Goal: Task Accomplishment & Management: Manage account settings

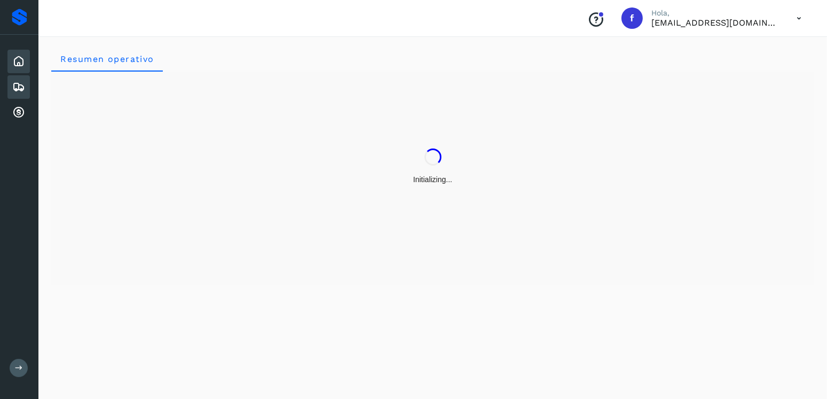
click at [14, 87] on icon at bounding box center [18, 87] width 13 height 13
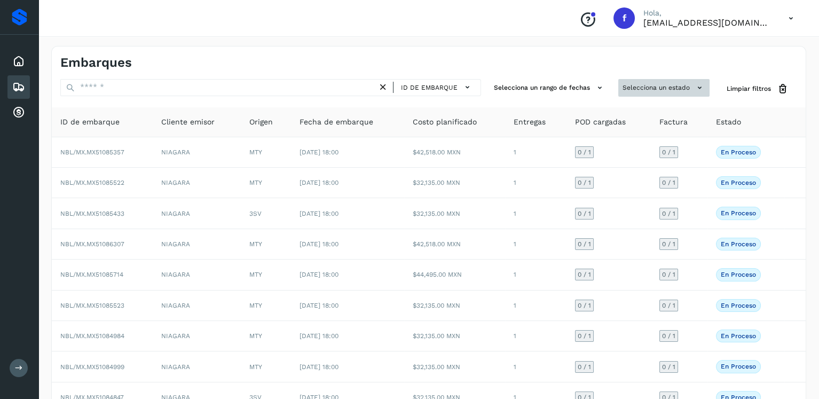
click at [664, 83] on button "Selecciona un estado" at bounding box center [663, 88] width 91 height 18
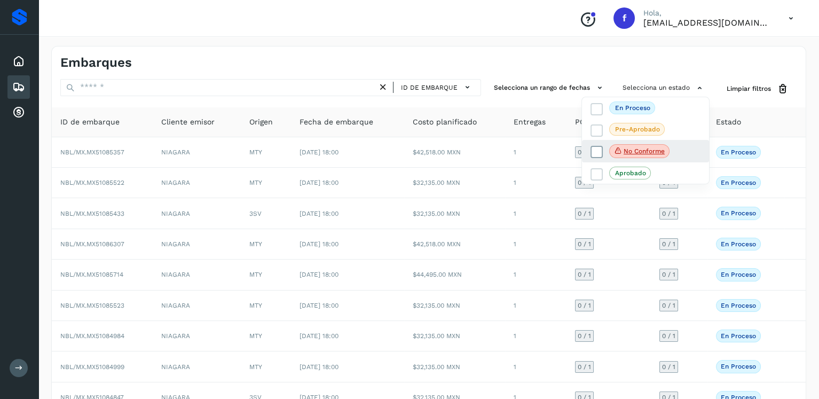
click at [592, 151] on icon at bounding box center [597, 152] width 11 height 11
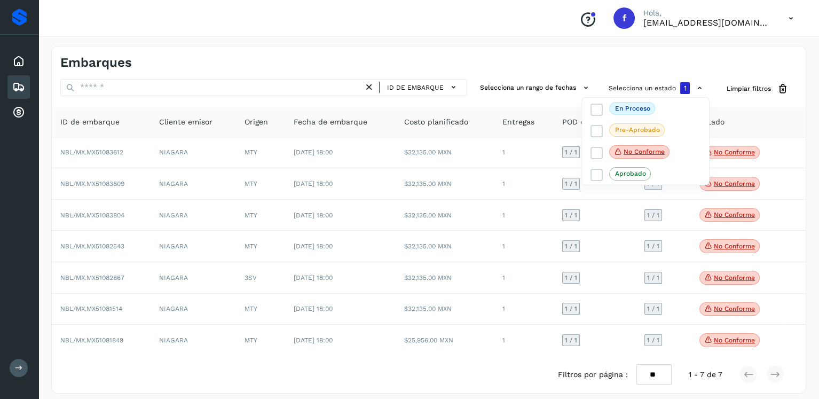
scroll to position [9, 0]
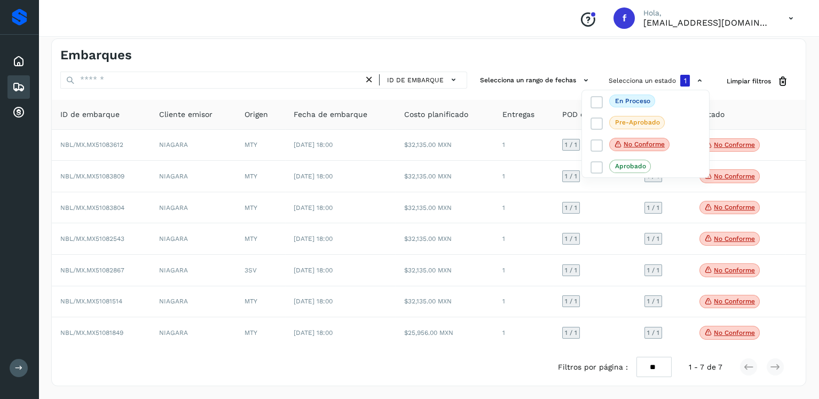
click at [434, 314] on div at bounding box center [409, 199] width 819 height 399
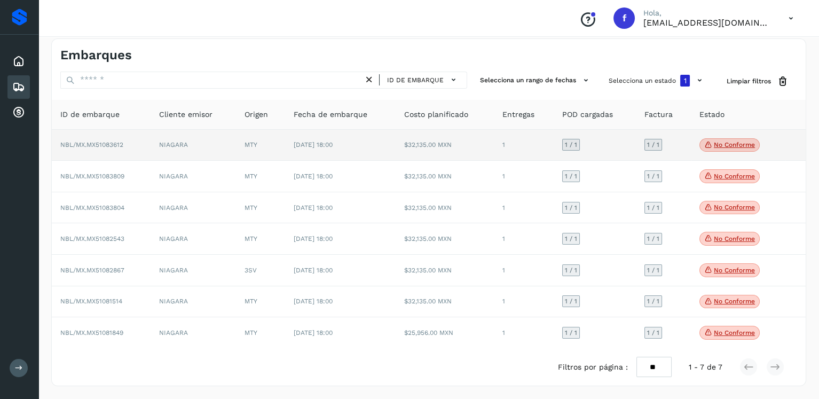
click at [732, 146] on p "No conforme" at bounding box center [734, 144] width 41 height 7
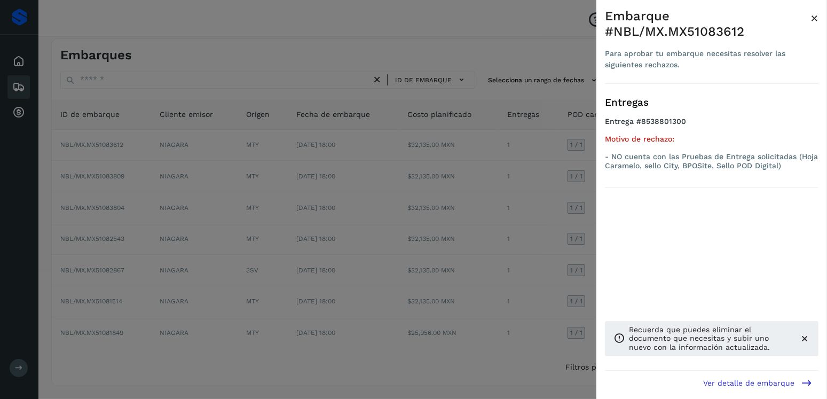
click at [511, 168] on div at bounding box center [413, 199] width 827 height 399
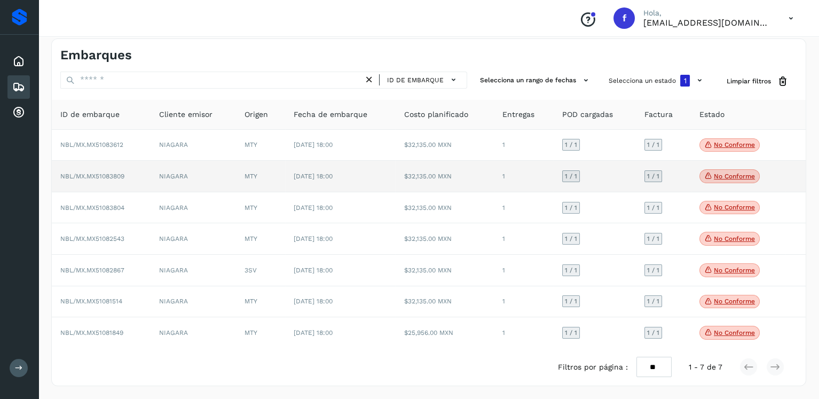
click at [738, 172] on p "No conforme" at bounding box center [734, 175] width 41 height 7
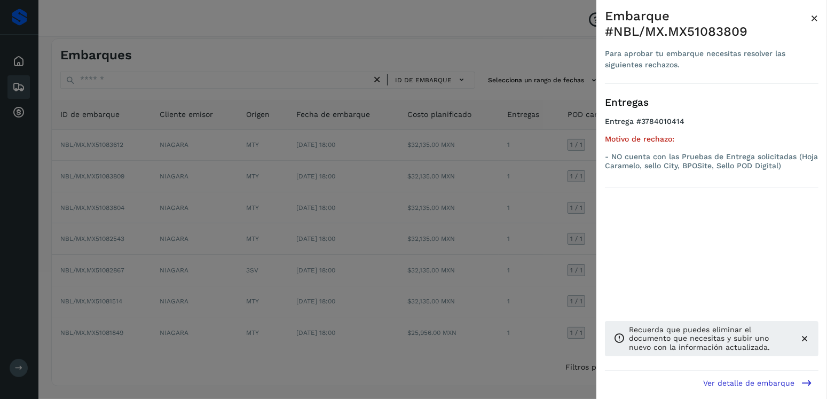
click at [448, 198] on div at bounding box center [413, 199] width 827 height 399
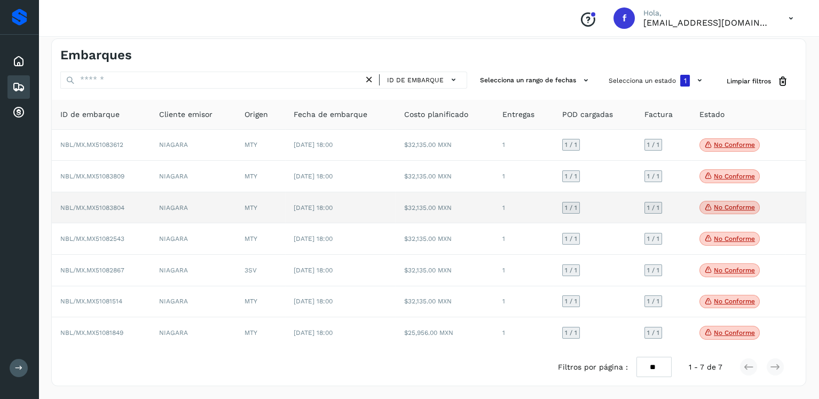
click at [725, 207] on p "No conforme" at bounding box center [734, 206] width 41 height 7
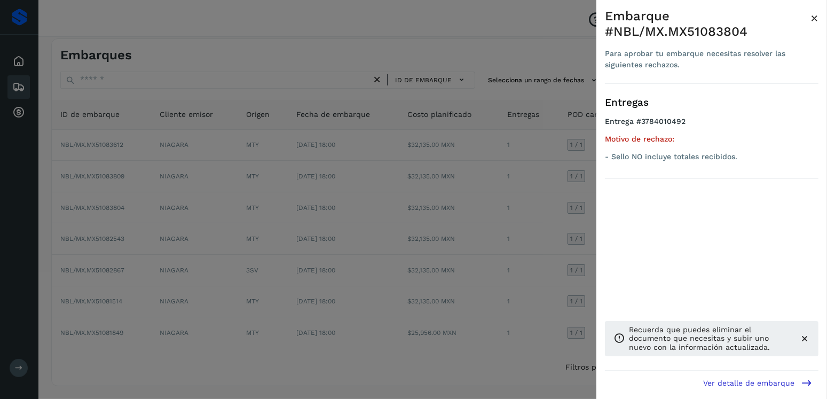
click at [462, 208] on div at bounding box center [413, 199] width 827 height 399
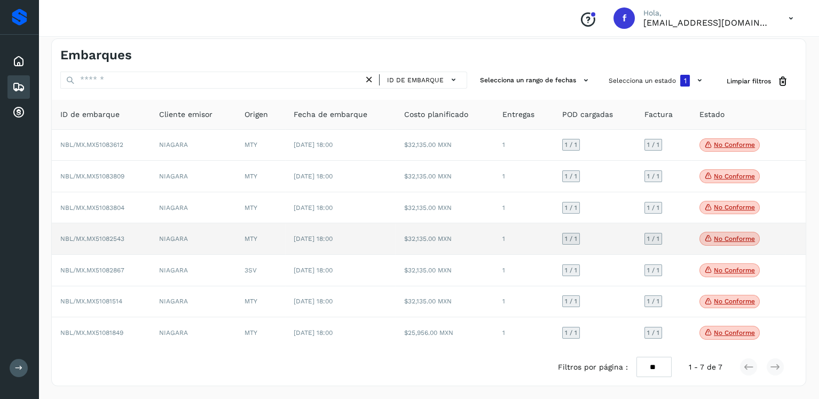
click at [742, 233] on span "No conforme" at bounding box center [730, 239] width 60 height 14
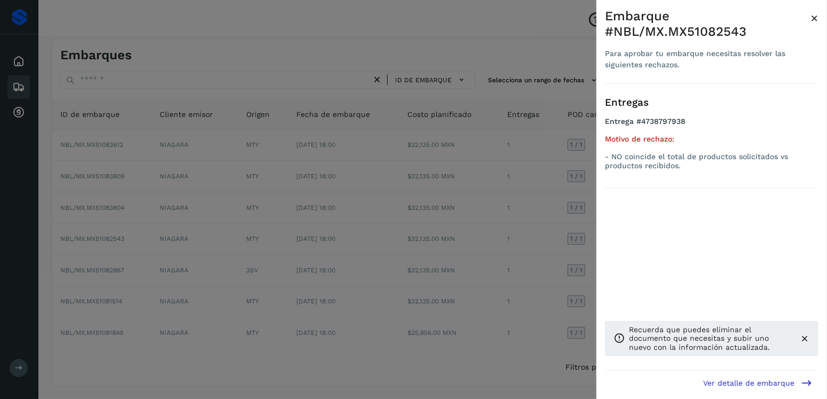
drag, startPoint x: 408, startPoint y: 226, endPoint x: 426, endPoint y: 223, distance: 18.4
click at [407, 226] on div at bounding box center [413, 199] width 827 height 399
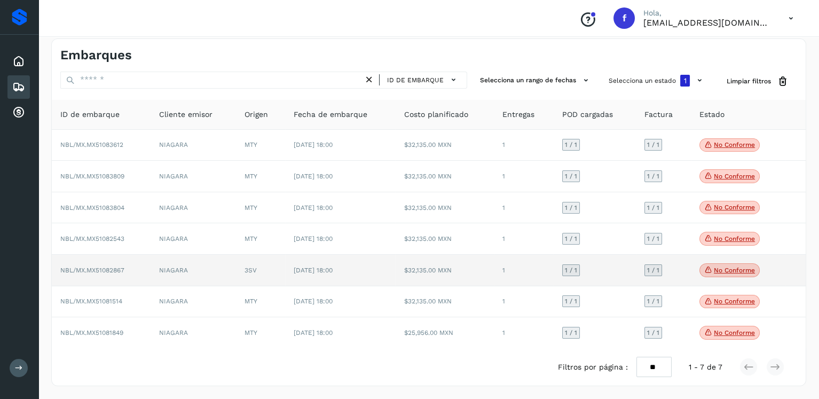
click at [736, 272] on p "No conforme" at bounding box center [734, 269] width 41 height 7
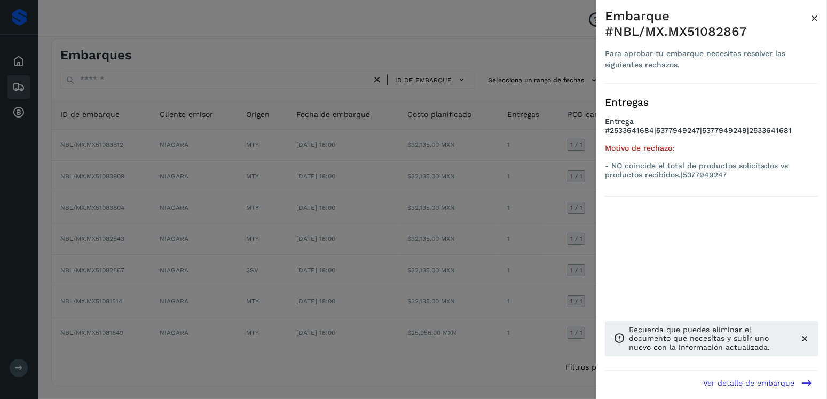
click at [474, 237] on div at bounding box center [413, 199] width 827 height 399
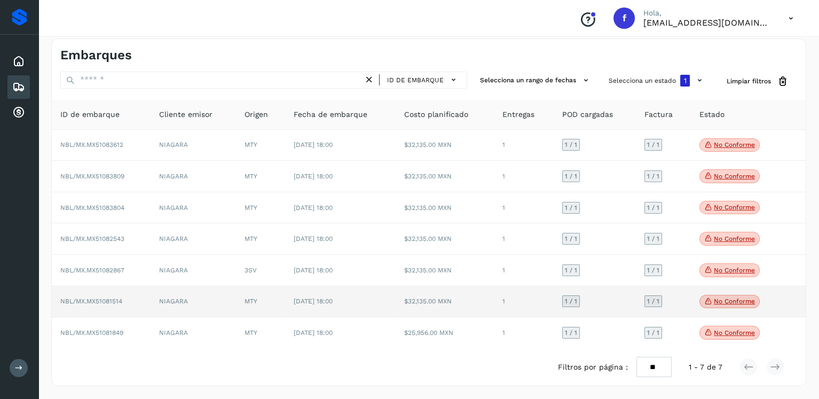
click at [733, 306] on span "No conforme" at bounding box center [730, 302] width 60 height 14
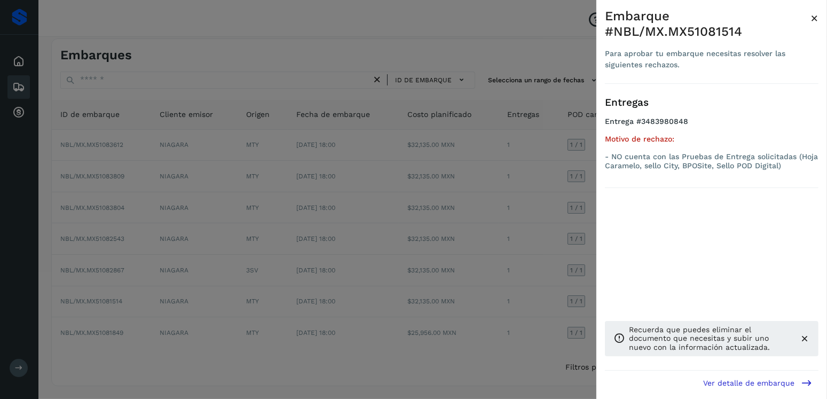
click at [534, 278] on div at bounding box center [413, 199] width 827 height 399
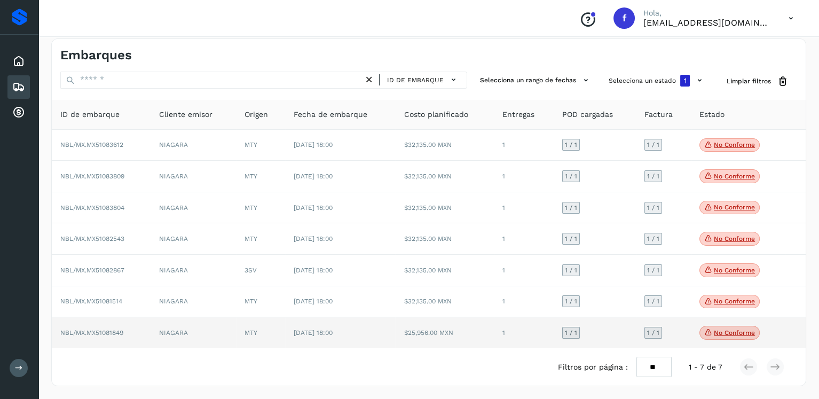
click at [739, 334] on p "No conforme" at bounding box center [734, 332] width 41 height 7
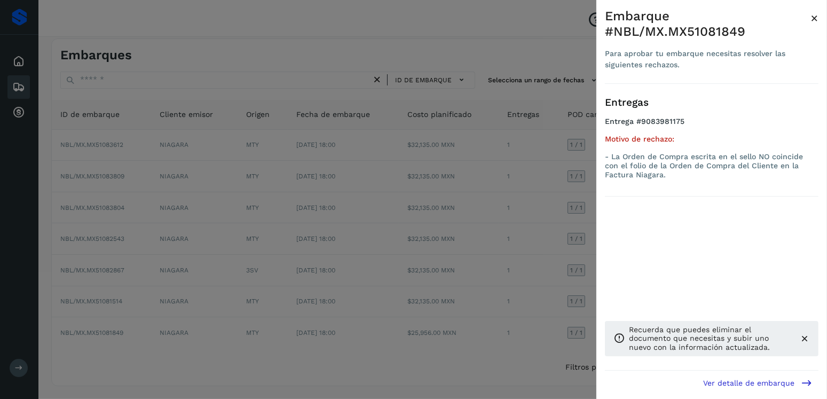
click at [805, 337] on icon at bounding box center [804, 338] width 11 height 11
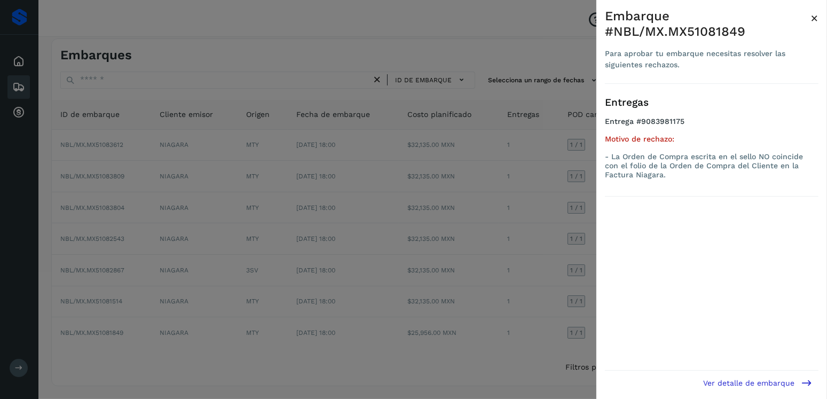
click at [477, 173] on div at bounding box center [413, 199] width 827 height 399
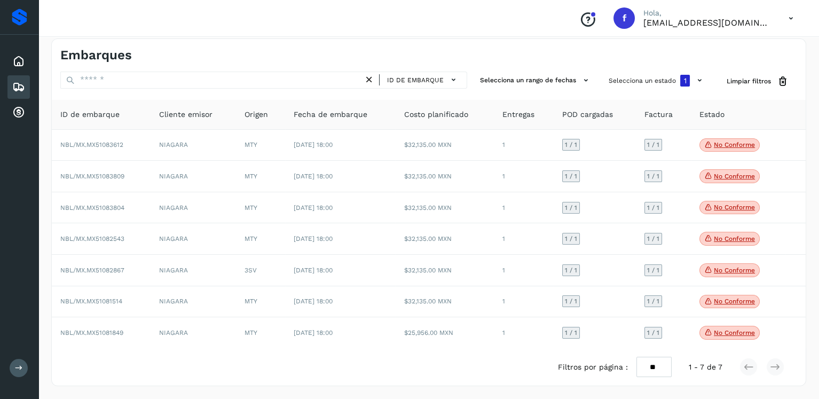
click at [23, 82] on icon at bounding box center [18, 87] width 13 height 13
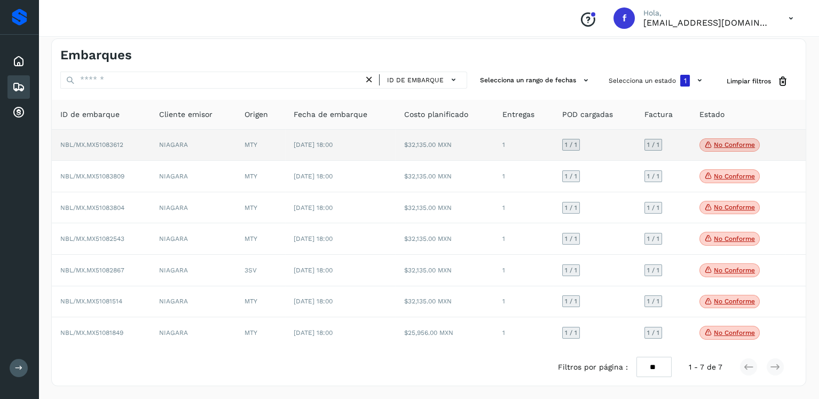
click at [720, 146] on p "No conforme" at bounding box center [734, 144] width 41 height 7
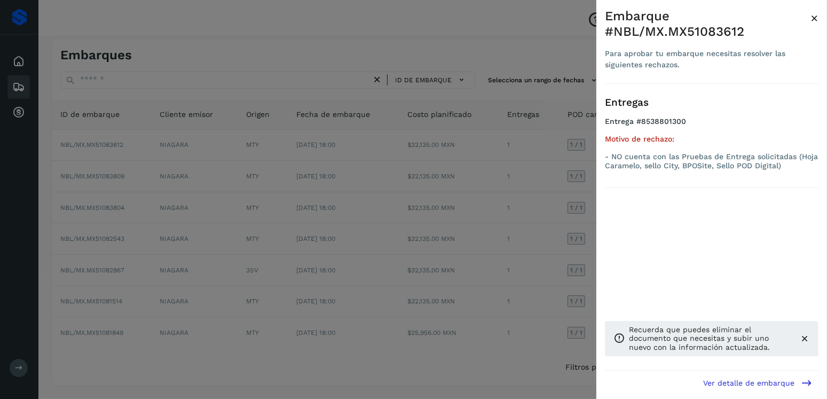
click at [458, 174] on div at bounding box center [413, 199] width 827 height 399
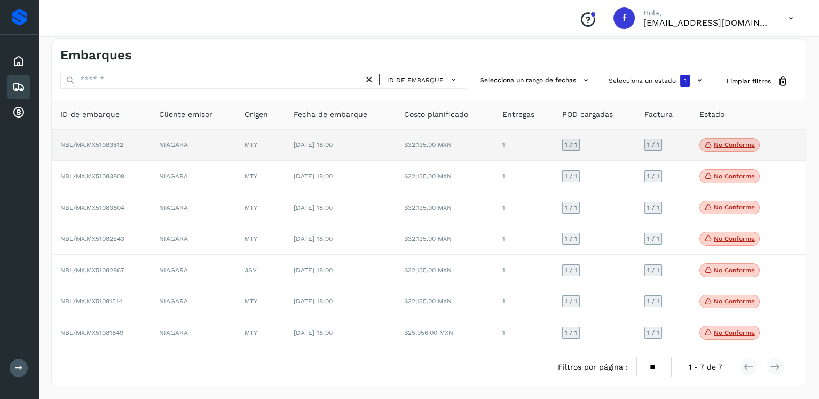
click at [719, 145] on p "No conforme" at bounding box center [734, 144] width 41 height 7
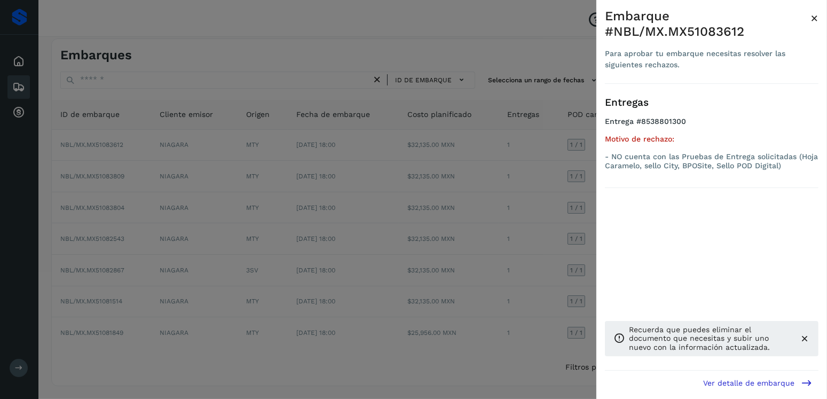
click at [285, 170] on div at bounding box center [413, 199] width 827 height 399
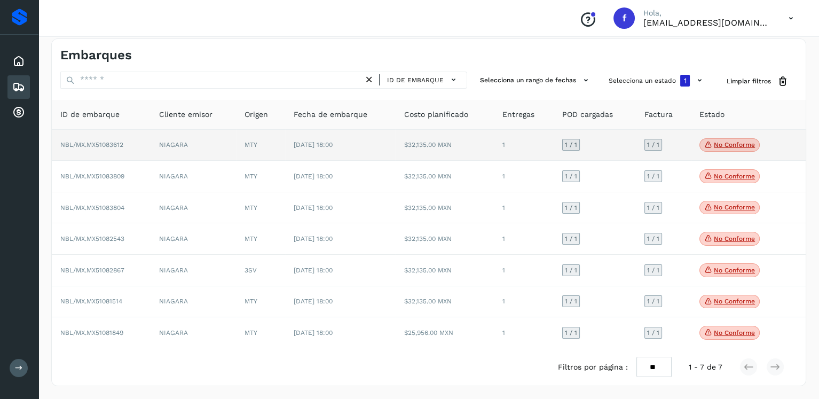
click at [375, 144] on td "[DATE] 18:00" at bounding box center [340, 146] width 110 height 32
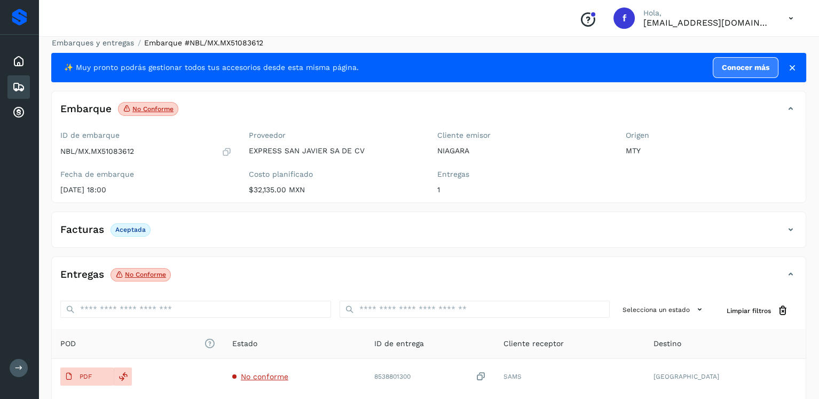
scroll to position [107, 0]
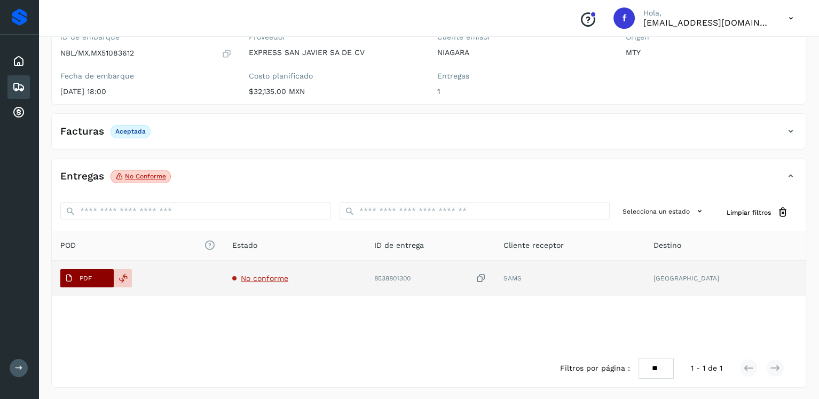
click at [98, 285] on button "PDF" at bounding box center [86, 278] width 53 height 18
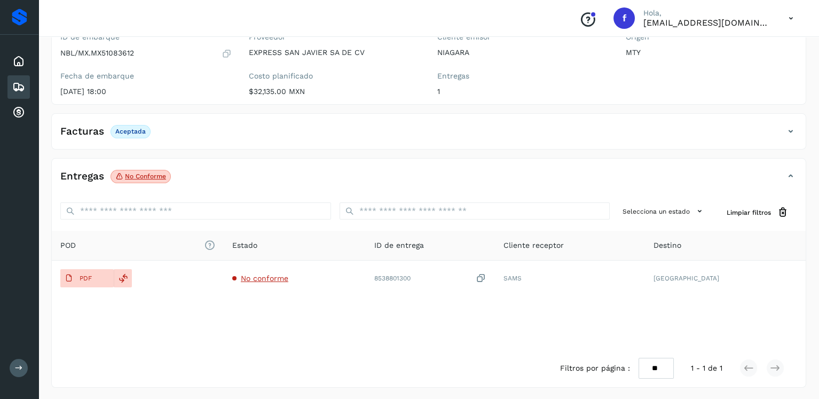
click at [229, 52] on icon at bounding box center [227, 53] width 10 height 11
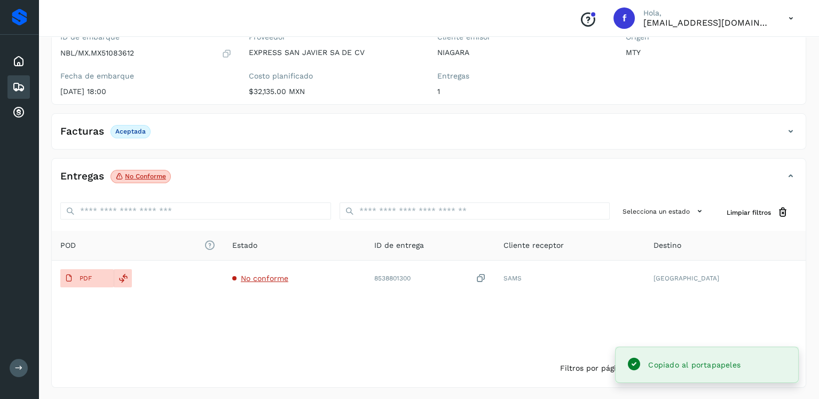
click at [487, 116] on div "Facturas Aceptada Facturas Estado XML Aceptada" at bounding box center [428, 131] width 755 height 36
click at [24, 87] on icon at bounding box center [18, 87] width 13 height 13
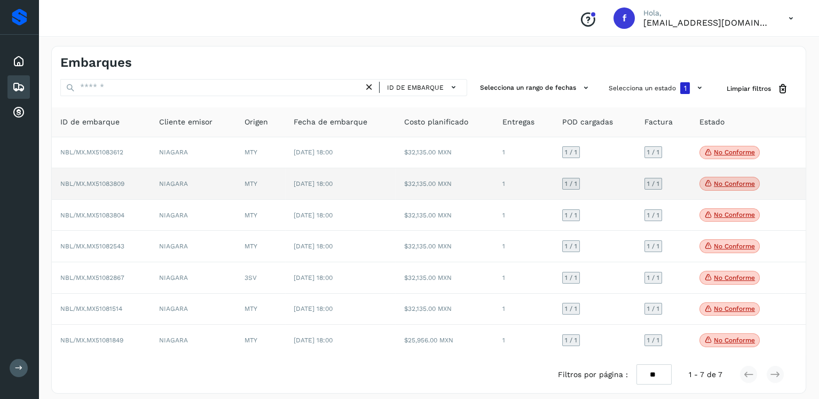
click at [719, 183] on p "No conforme" at bounding box center [734, 183] width 41 height 7
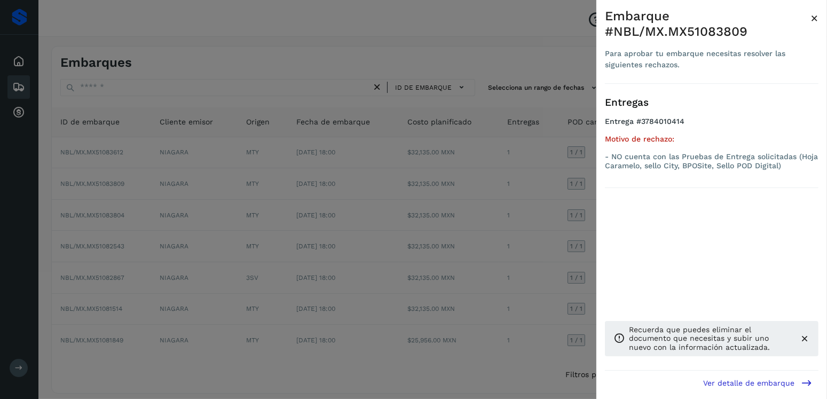
click at [485, 187] on div at bounding box center [413, 199] width 827 height 399
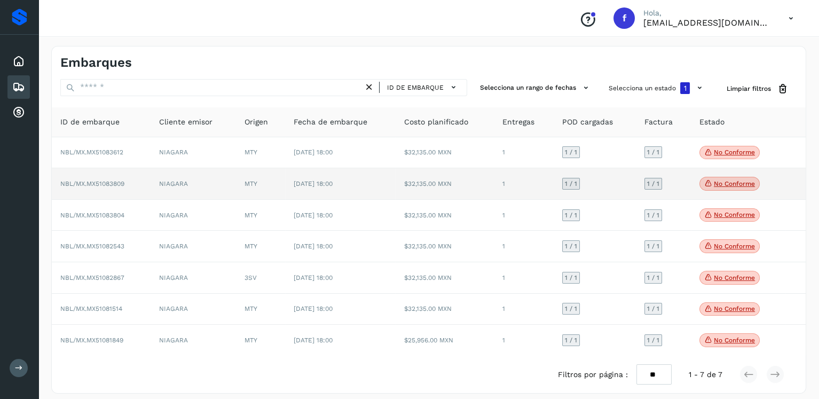
click at [373, 180] on td "[DATE] 18:00" at bounding box center [340, 184] width 110 height 32
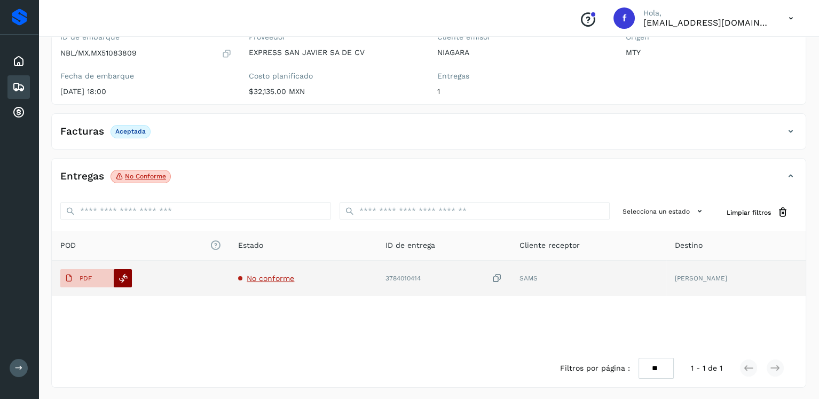
scroll to position [107, 0]
click at [77, 278] on span "PDF" at bounding box center [78, 278] width 36 height 17
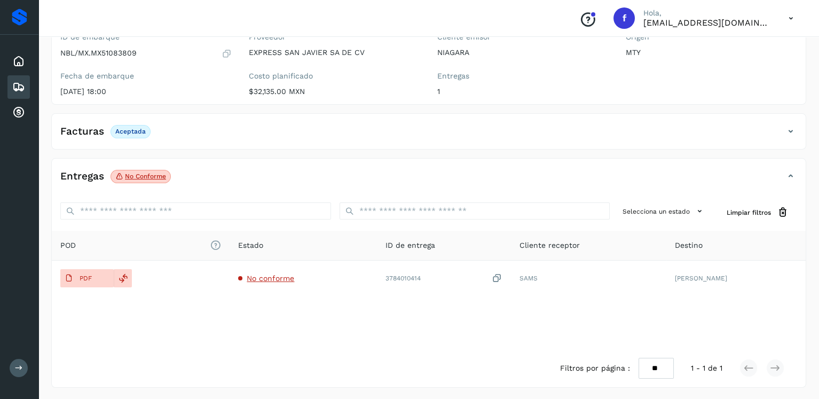
scroll to position [0, 0]
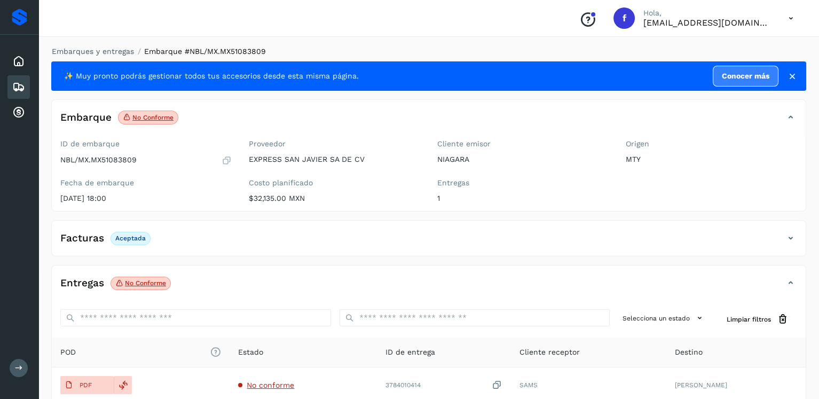
click at [228, 155] on icon at bounding box center [227, 160] width 10 height 11
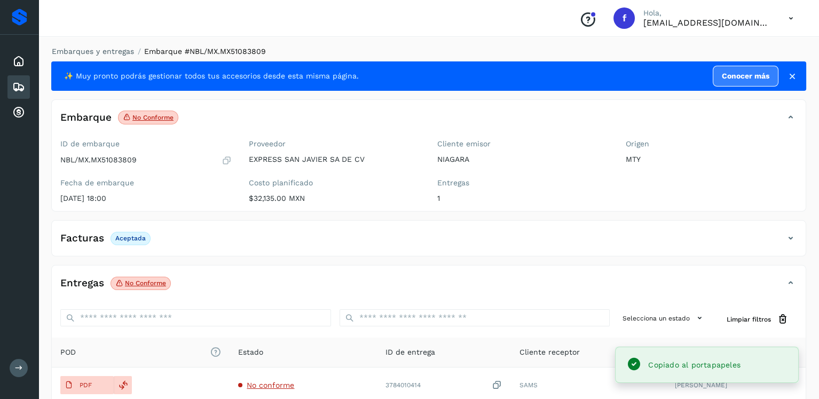
click at [227, 156] on icon at bounding box center [227, 160] width 10 height 11
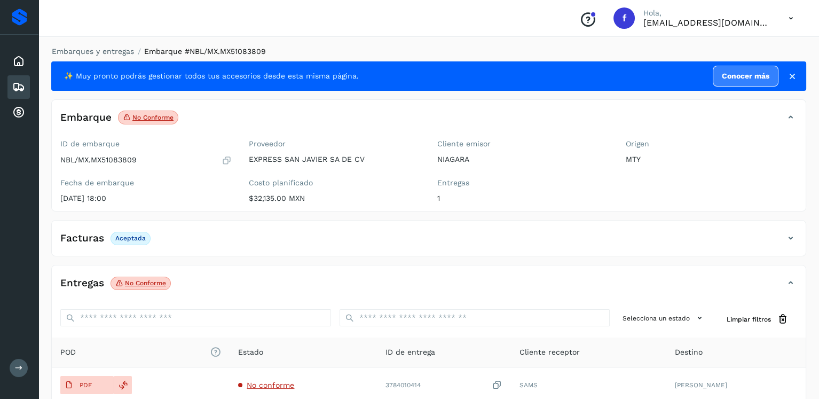
click at [21, 87] on icon at bounding box center [18, 87] width 13 height 13
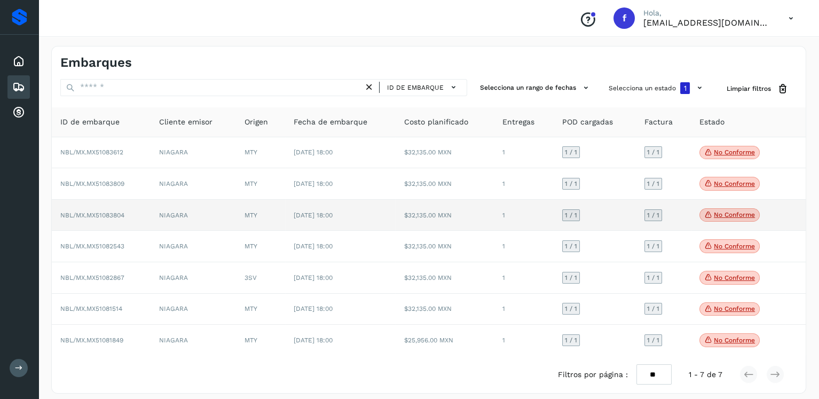
scroll to position [9, 0]
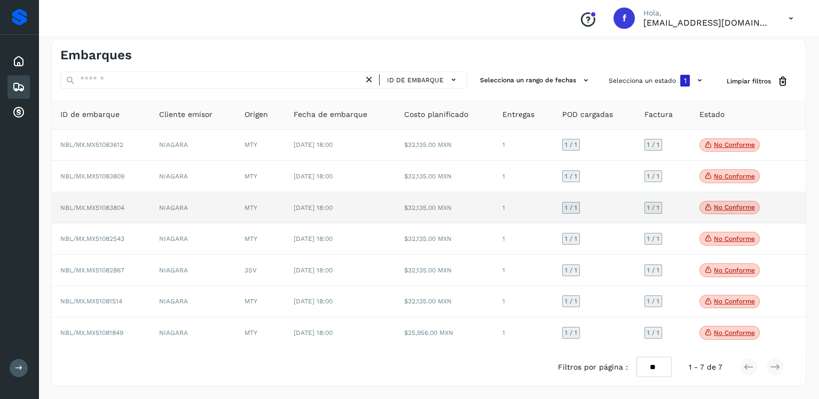
click at [283, 214] on td "MTY" at bounding box center [260, 208] width 49 height 32
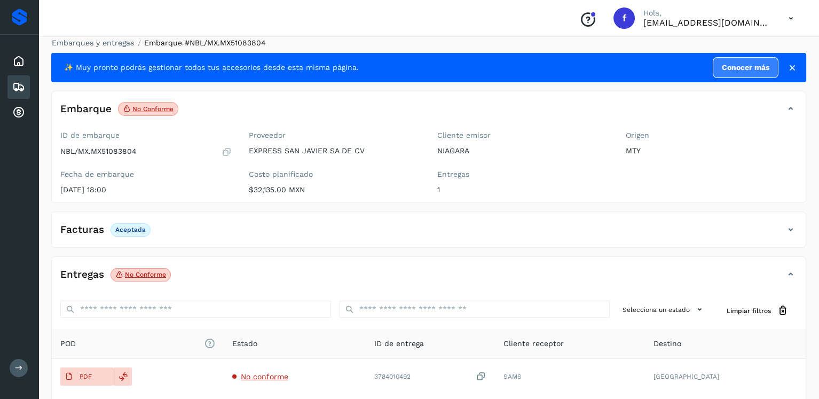
scroll to position [107, 0]
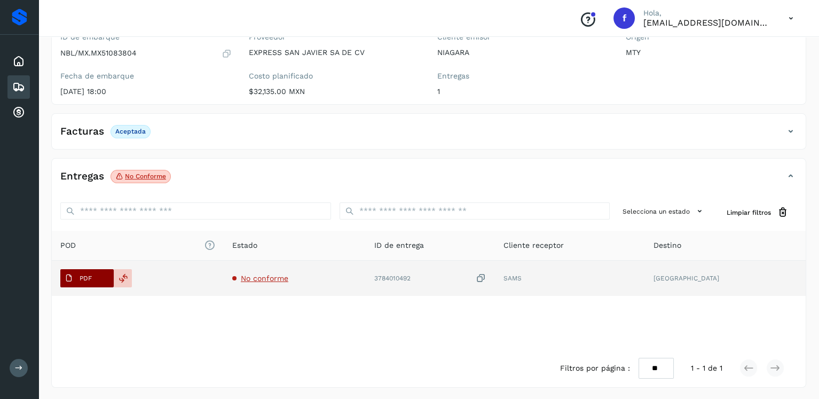
click at [77, 276] on span "PDF" at bounding box center [78, 278] width 36 height 17
click at [266, 276] on span "No conforme" at bounding box center [265, 278] width 48 height 9
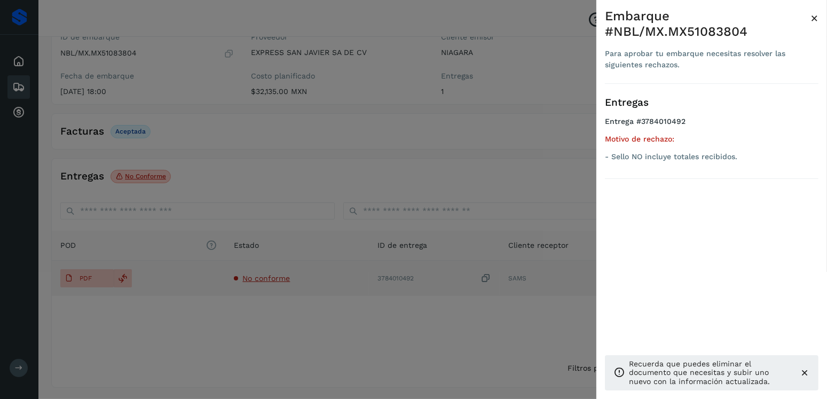
click at [266, 276] on div at bounding box center [413, 199] width 827 height 399
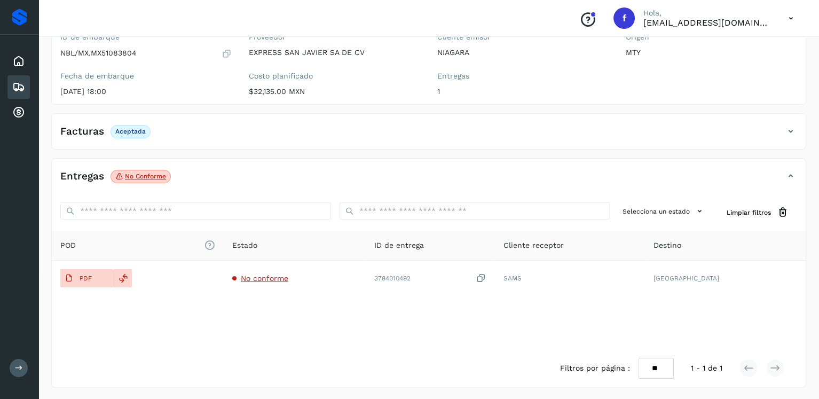
click at [224, 53] on icon at bounding box center [227, 53] width 10 height 11
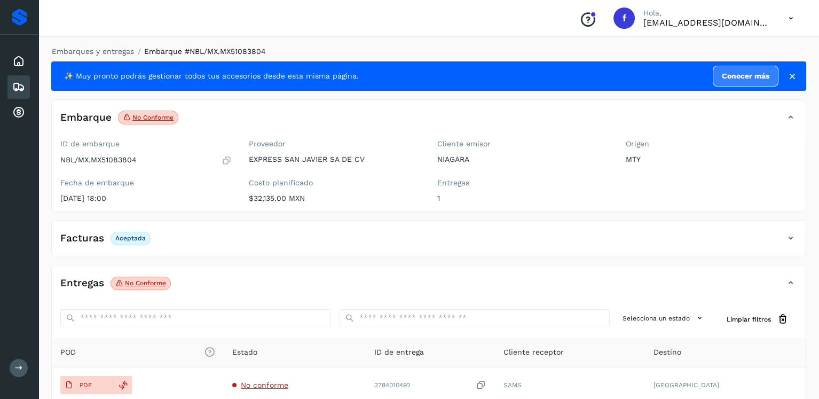
click at [28, 89] on div "Embarques" at bounding box center [18, 86] width 22 height 23
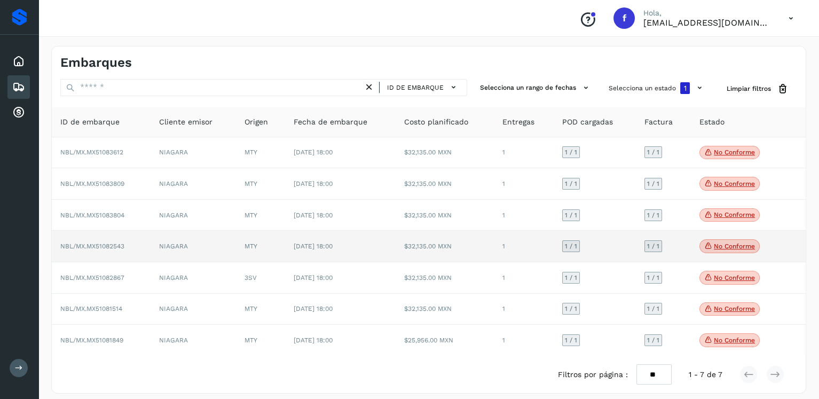
click at [707, 244] on icon at bounding box center [708, 246] width 9 height 10
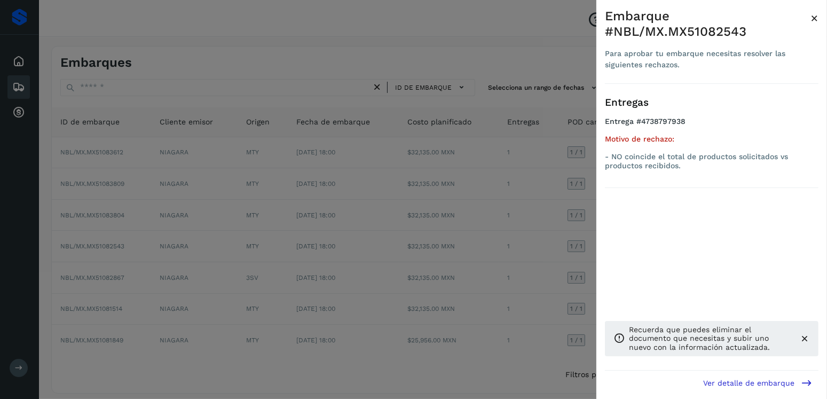
drag, startPoint x: 472, startPoint y: 229, endPoint x: 459, endPoint y: 238, distance: 15.3
click at [472, 231] on div at bounding box center [413, 199] width 827 height 399
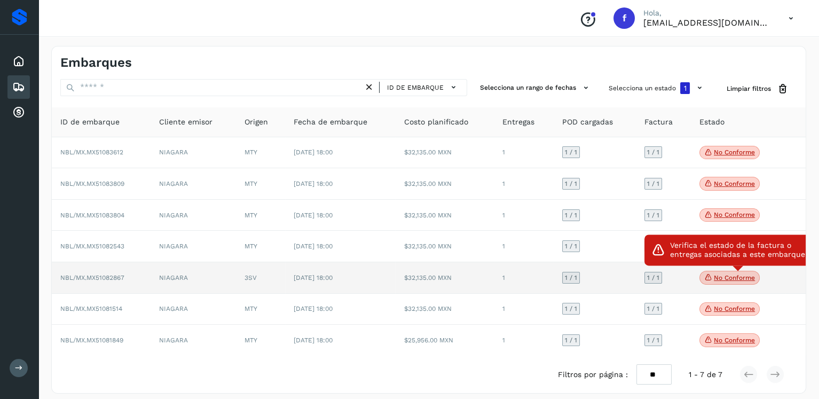
click at [712, 276] on span "No conforme" at bounding box center [730, 278] width 60 height 14
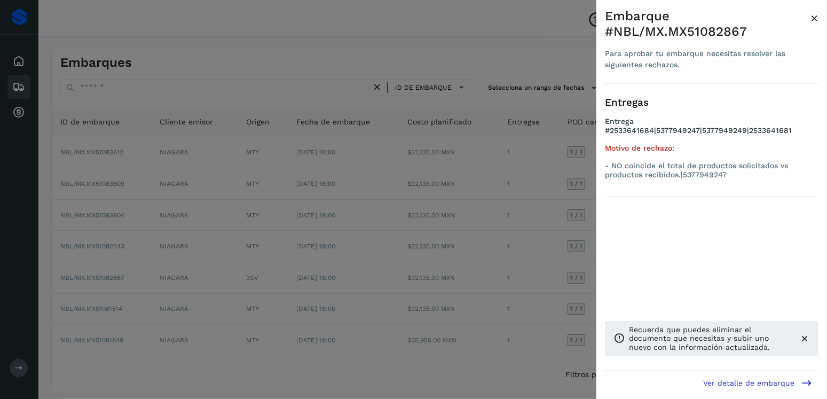
click at [467, 287] on div at bounding box center [413, 199] width 827 height 399
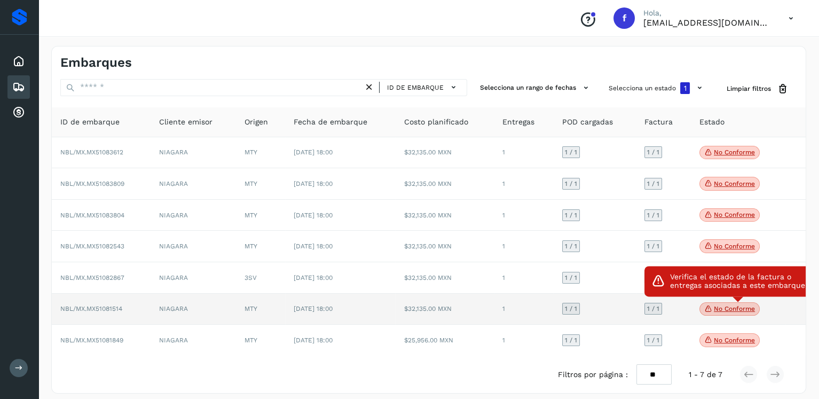
click at [735, 311] on p "No conforme" at bounding box center [734, 308] width 41 height 7
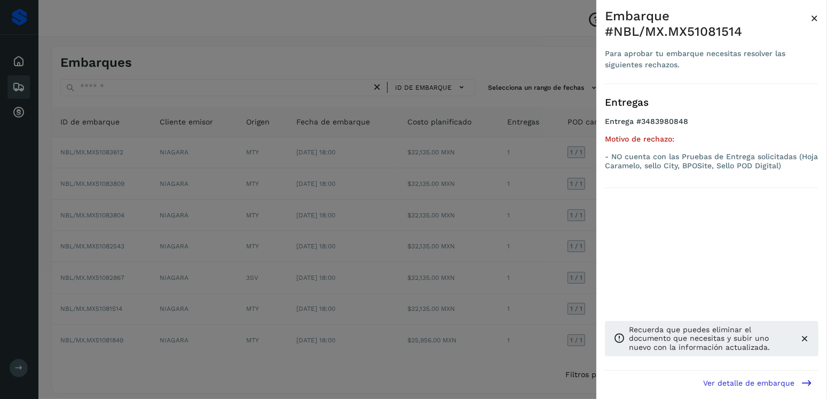
click at [509, 287] on div at bounding box center [413, 199] width 827 height 399
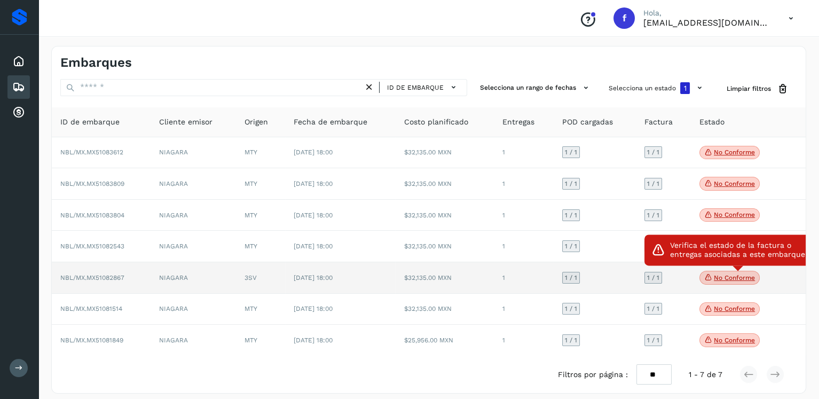
click at [707, 281] on icon at bounding box center [708, 277] width 9 height 10
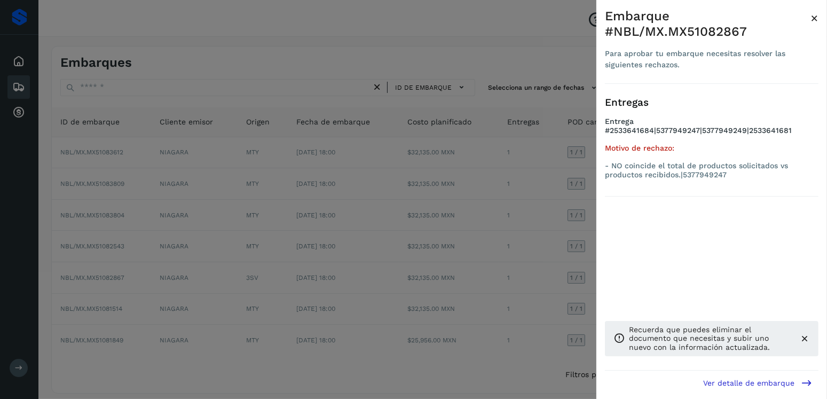
click at [492, 264] on div at bounding box center [413, 199] width 827 height 399
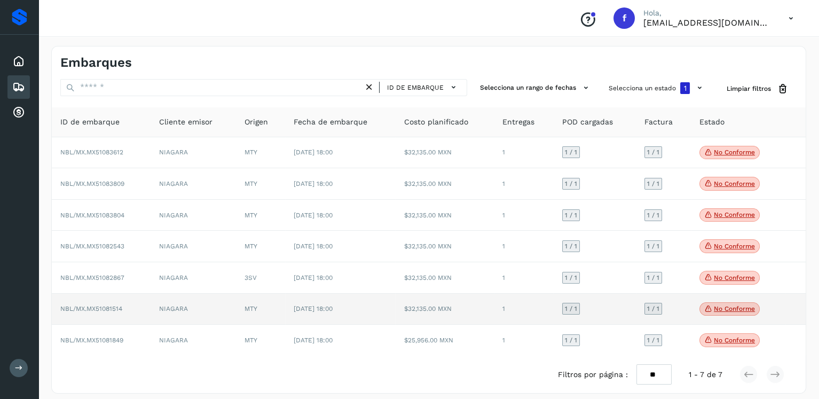
click at [371, 313] on td "[DATE] 18:00" at bounding box center [340, 310] width 110 height 32
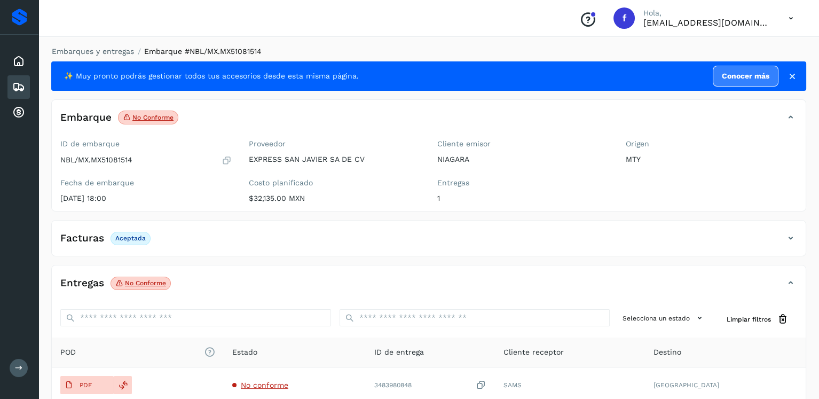
scroll to position [107, 0]
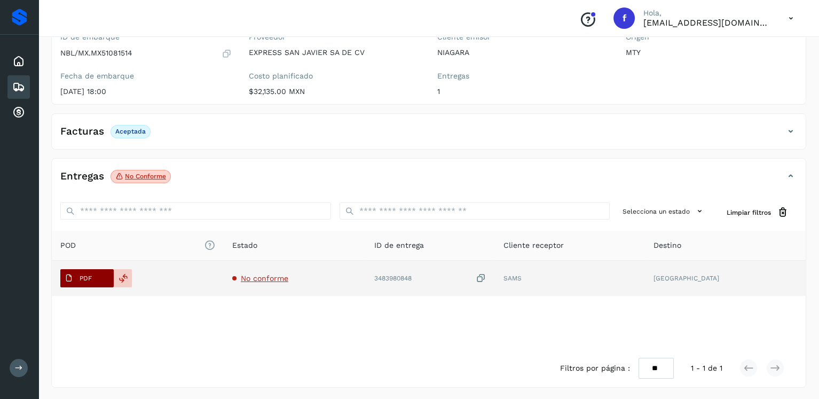
click at [81, 272] on span "PDF" at bounding box center [78, 278] width 36 height 17
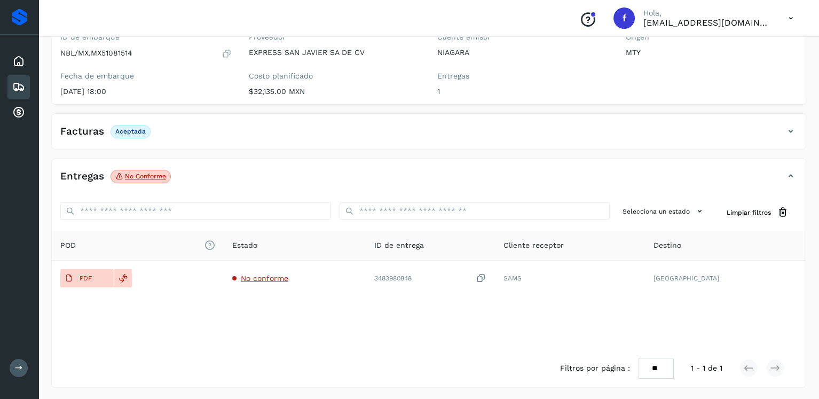
click at [229, 51] on icon at bounding box center [227, 53] width 10 height 11
click at [20, 82] on icon at bounding box center [18, 87] width 13 height 13
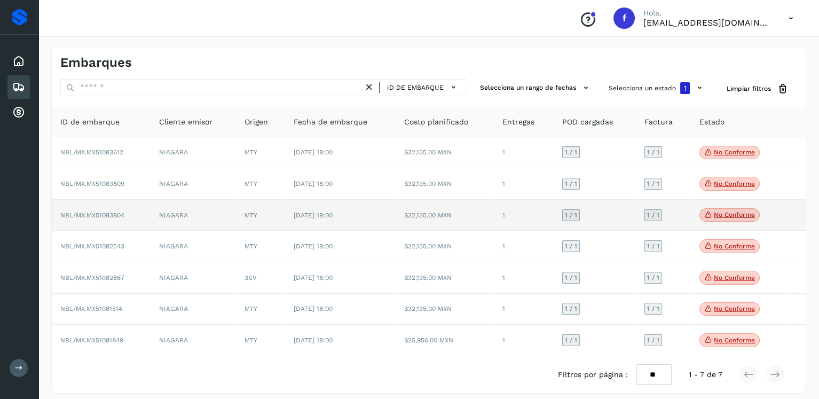
scroll to position [9, 0]
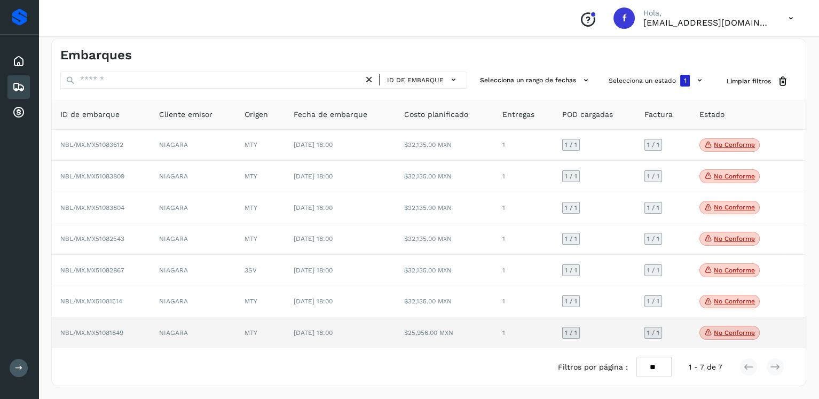
click at [219, 336] on td "NIAGARA" at bounding box center [193, 332] width 85 height 31
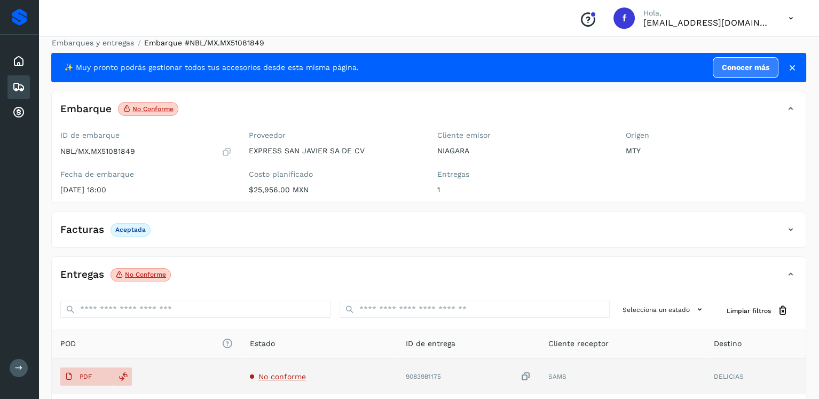
scroll to position [107, 0]
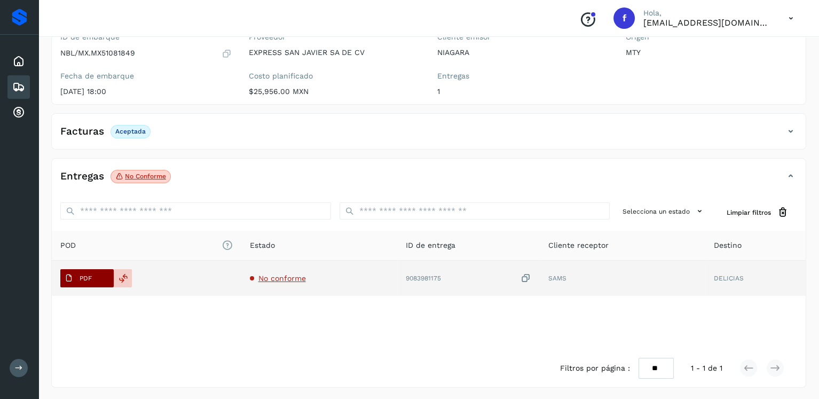
click at [85, 281] on span "PDF" at bounding box center [78, 278] width 36 height 17
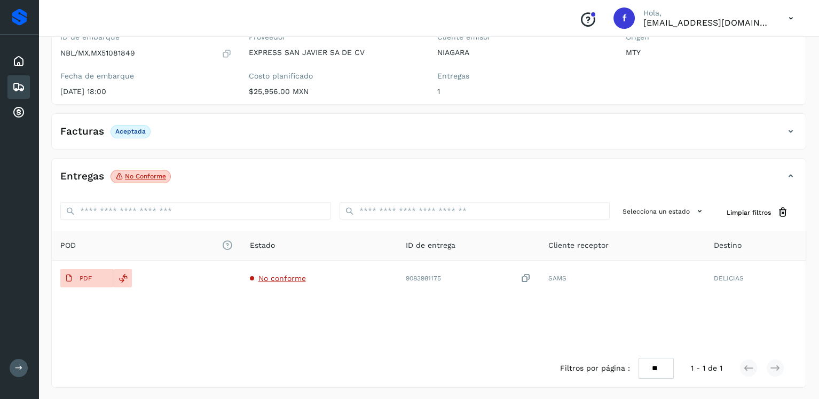
scroll to position [0, 0]
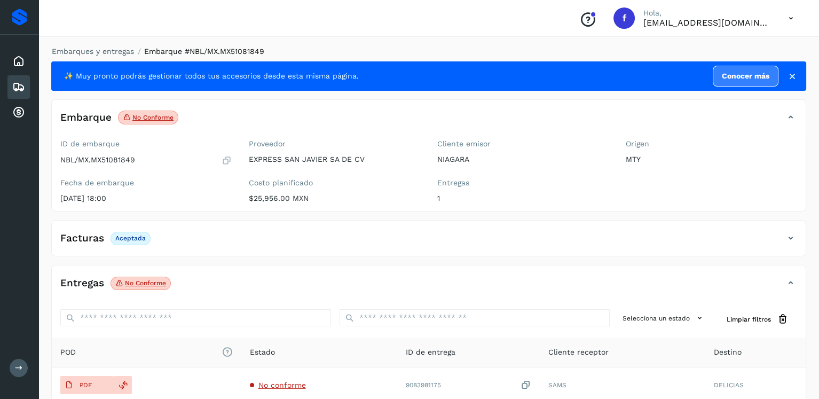
click at [224, 158] on icon at bounding box center [227, 160] width 10 height 11
click at [13, 78] on div "Embarques" at bounding box center [18, 86] width 22 height 23
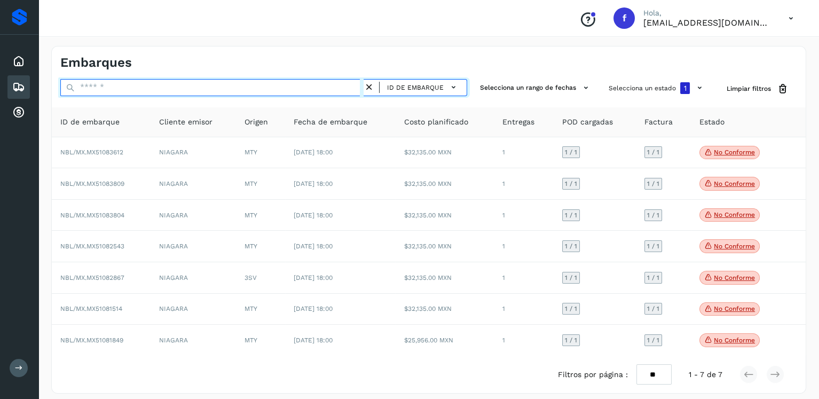
click at [184, 88] on input "text" at bounding box center [211, 87] width 303 height 17
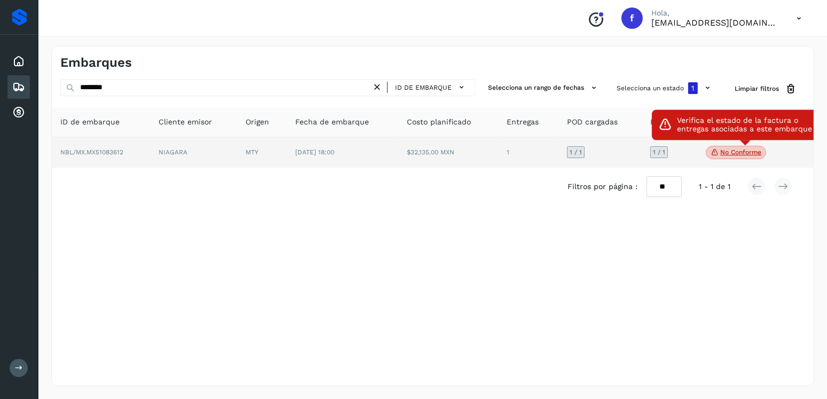
click at [741, 156] on p "No conforme" at bounding box center [740, 151] width 41 height 7
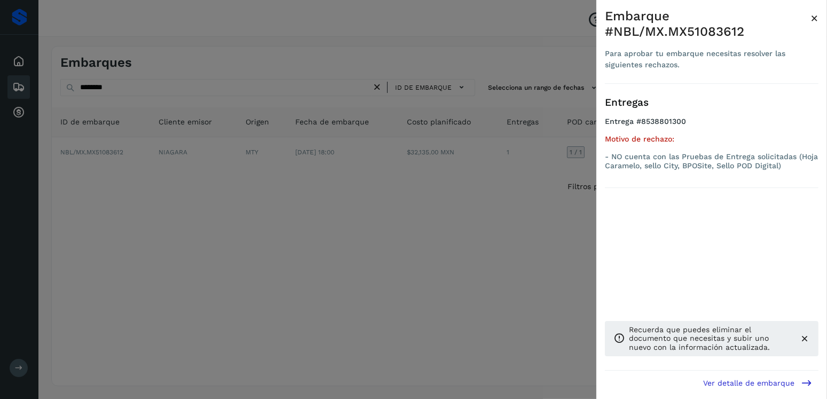
click at [358, 222] on div at bounding box center [413, 199] width 827 height 399
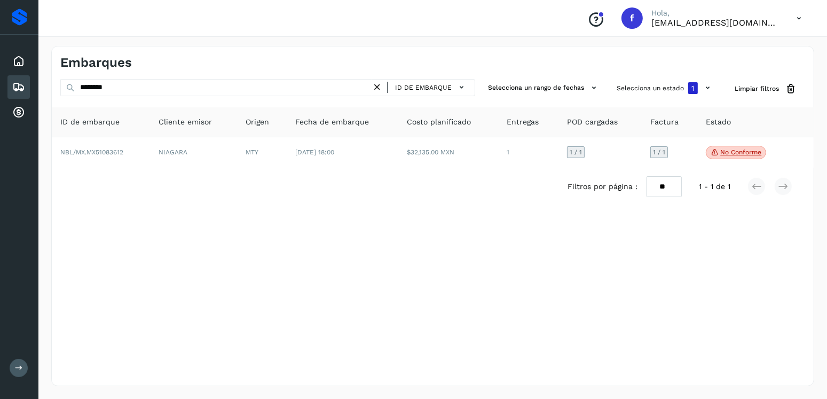
click at [19, 85] on icon at bounding box center [18, 87] width 13 height 13
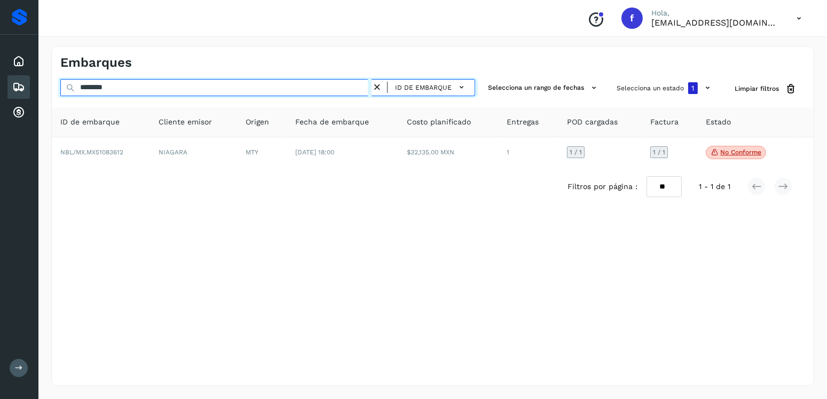
drag, startPoint x: 28, startPoint y: 71, endPoint x: 0, endPoint y: 67, distance: 28.1
click at [0, 67] on div "Proveedores Inicio Embarques Cuentas por cobrar Salir Conoce nuestros beneficio…" at bounding box center [413, 199] width 827 height 399
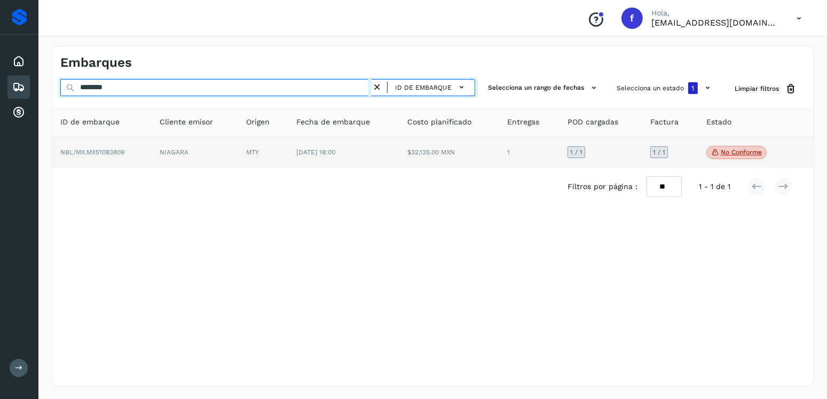
type input "********"
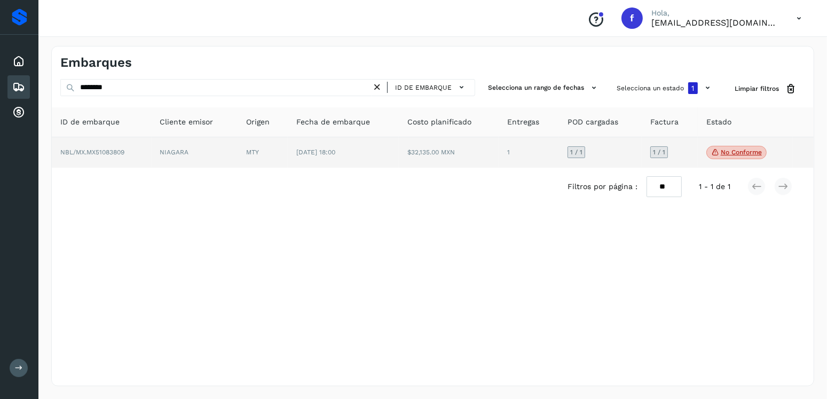
click at [465, 164] on td "$32,135.00 MXN" at bounding box center [449, 152] width 100 height 31
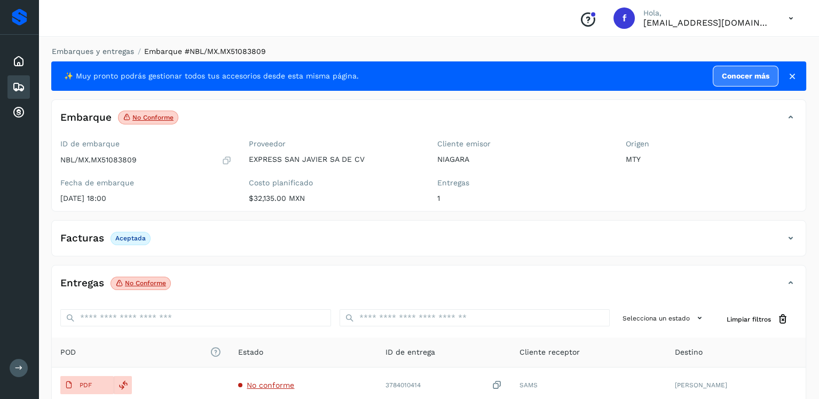
scroll to position [107, 0]
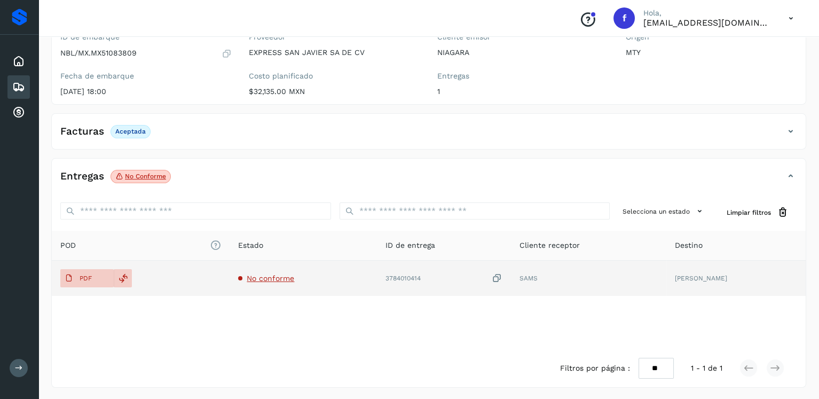
click at [263, 276] on span "No conforme" at bounding box center [271, 278] width 48 height 9
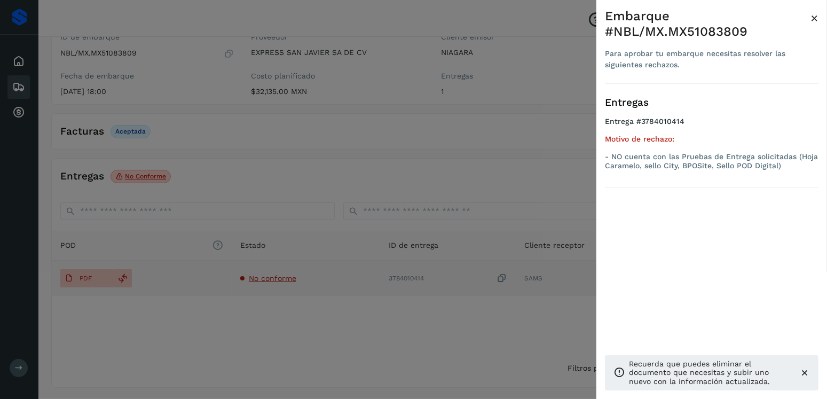
click at [263, 276] on div at bounding box center [413, 199] width 827 height 399
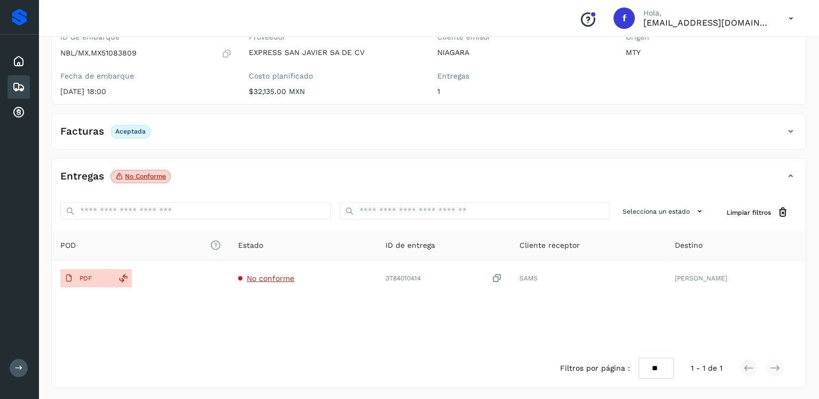
click at [20, 91] on icon at bounding box center [18, 87] width 13 height 13
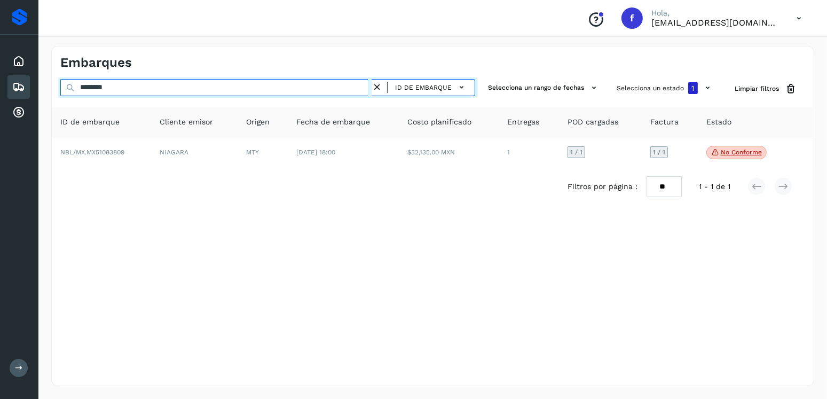
drag, startPoint x: 100, startPoint y: 91, endPoint x: 111, endPoint y: 87, distance: 12.0
click at [97, 91] on input "********" at bounding box center [215, 87] width 311 height 17
drag, startPoint x: 117, startPoint y: 90, endPoint x: 68, endPoint y: 90, distance: 49.1
click at [68, 90] on div "******** ID de embarque" at bounding box center [267, 89] width 415 height 20
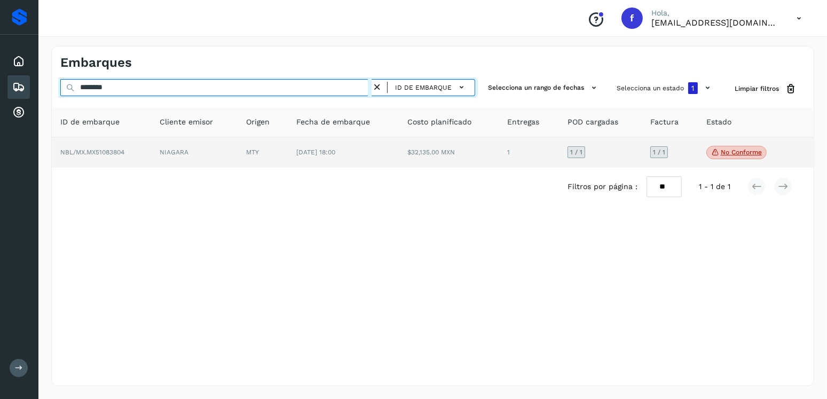
type input "********"
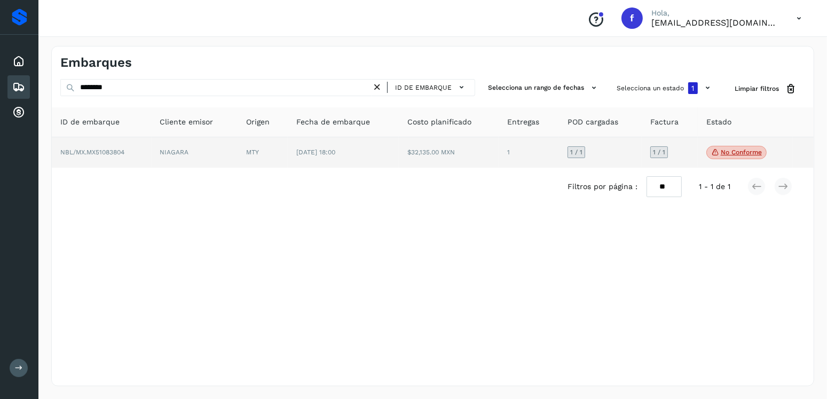
click at [511, 151] on td "1" at bounding box center [529, 152] width 60 height 31
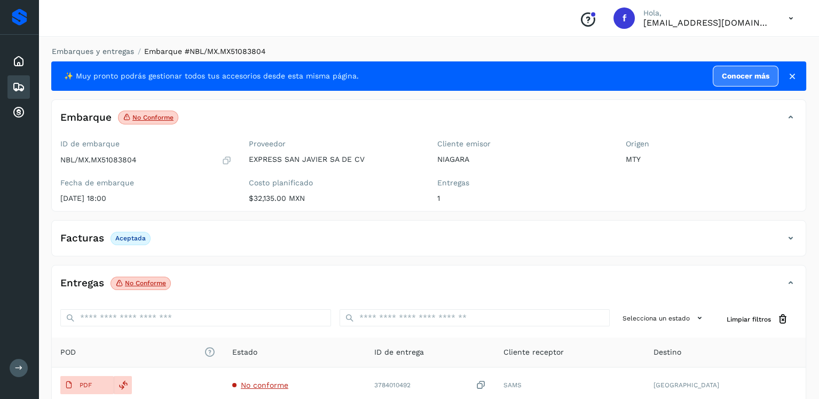
scroll to position [107, 0]
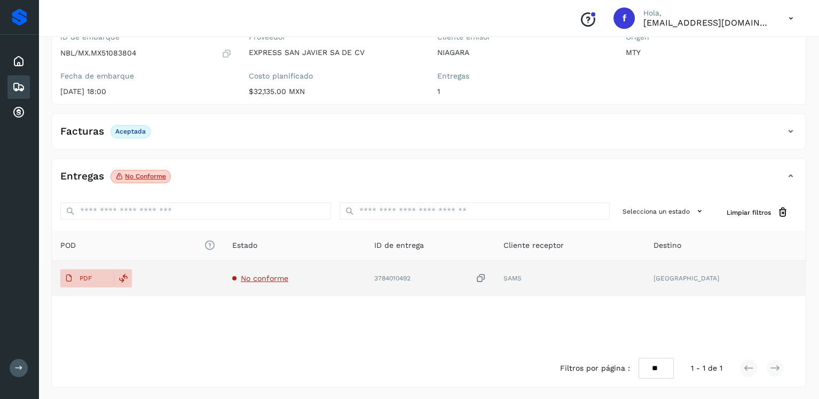
click at [306, 278] on td "No conforme" at bounding box center [295, 278] width 142 height 35
click at [288, 276] on span "No conforme" at bounding box center [265, 278] width 48 height 9
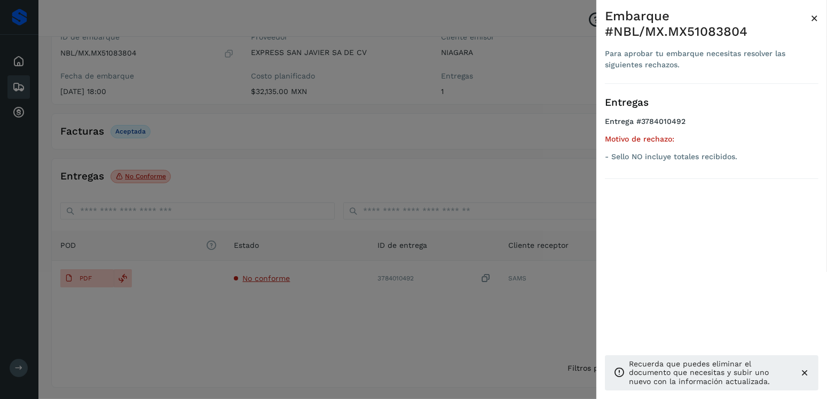
click at [304, 127] on div at bounding box center [413, 199] width 827 height 399
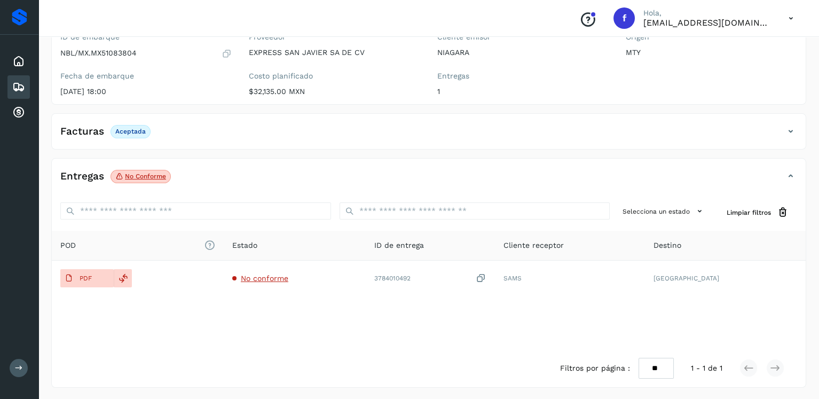
click at [21, 84] on icon at bounding box center [18, 87] width 13 height 13
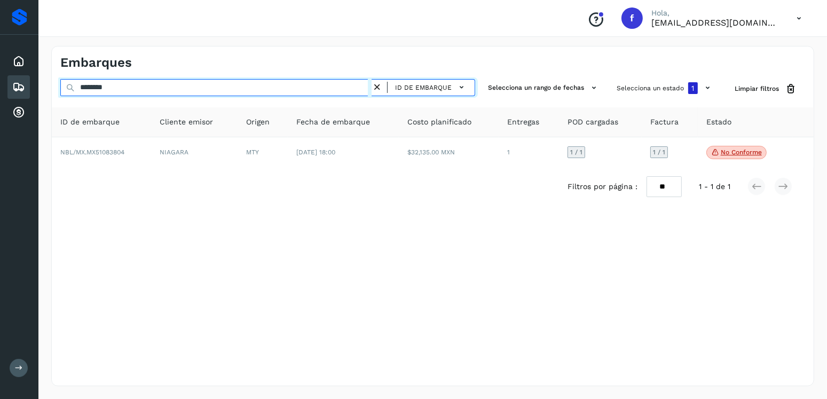
drag, startPoint x: 140, startPoint y: 86, endPoint x: 51, endPoint y: 78, distance: 89.5
click at [51, 78] on div "Embarques ******** ID de embarque Selecciona un rango de fechas Selecciona un e…" at bounding box center [432, 216] width 789 height 366
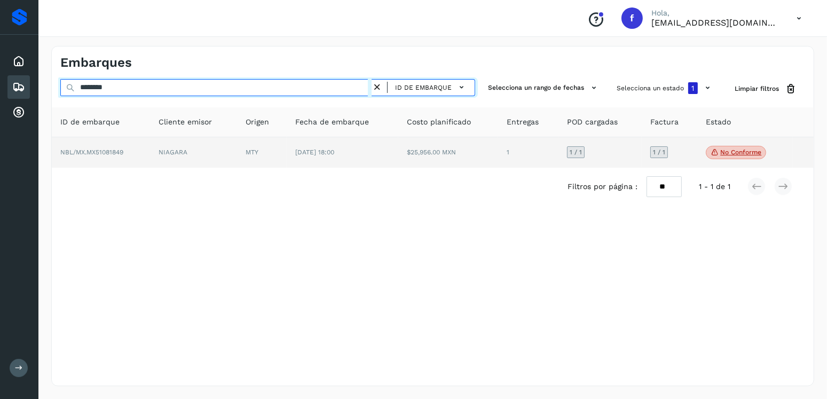
type input "********"
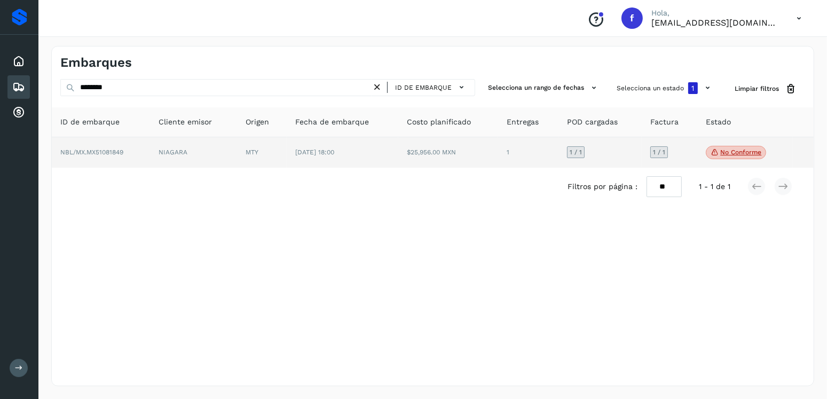
click at [420, 155] on td "$25,956.00 MXN" at bounding box center [448, 152] width 100 height 31
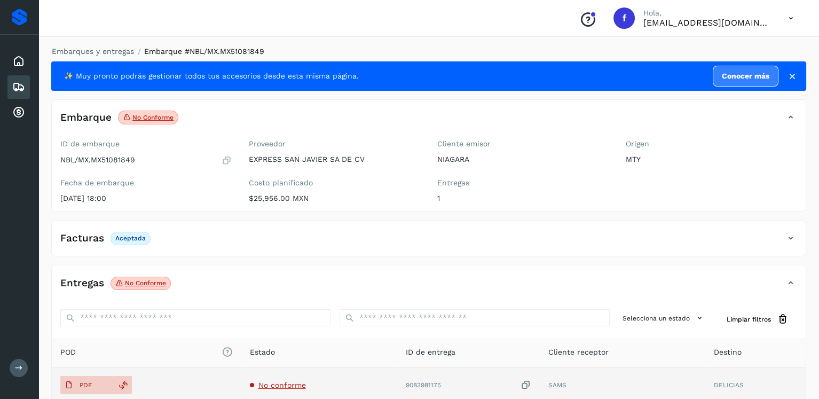
scroll to position [107, 0]
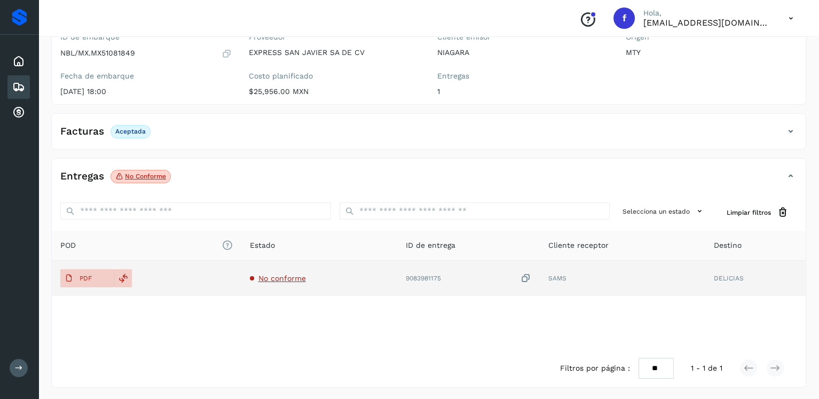
click at [276, 277] on span "No conforme" at bounding box center [282, 278] width 48 height 9
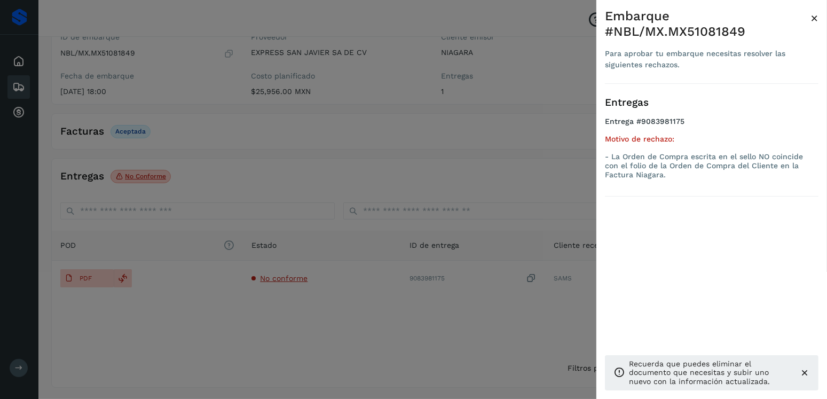
click at [820, 16] on div "Embarque #NBL/MX.MX51081849 Para aprobar tu embarque necesitas resolver las sig…" at bounding box center [712, 208] width 231 height 416
click at [819, 17] on span "×" at bounding box center [815, 18] width 8 height 15
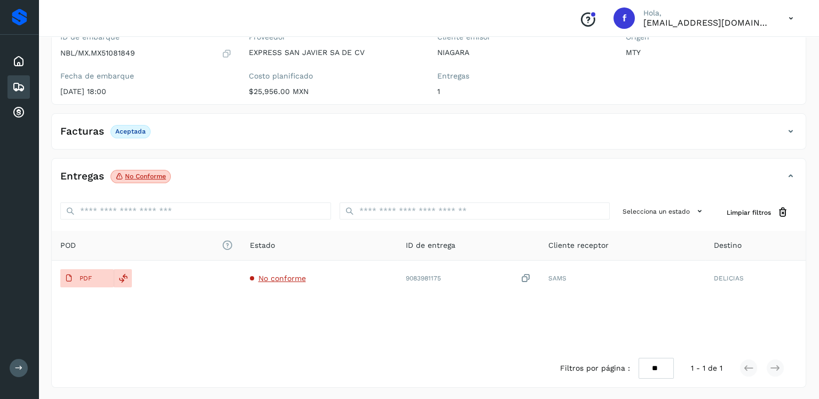
click at [18, 90] on icon at bounding box center [18, 87] width 13 height 13
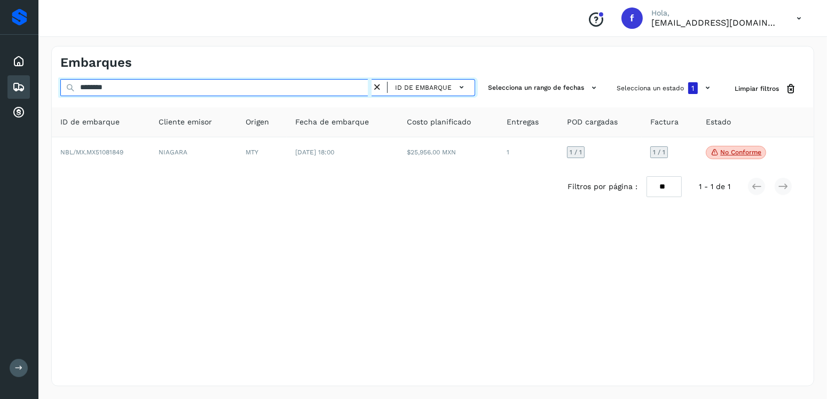
drag, startPoint x: 120, startPoint y: 85, endPoint x: 47, endPoint y: 83, distance: 73.2
click at [47, 83] on div "Embarques ******** ID de embarque Selecciona un rango de fechas Selecciona un e…" at bounding box center [432, 216] width 789 height 366
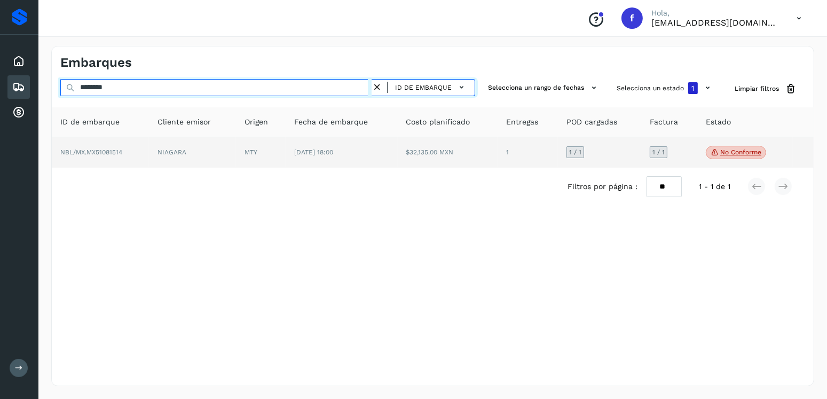
type input "********"
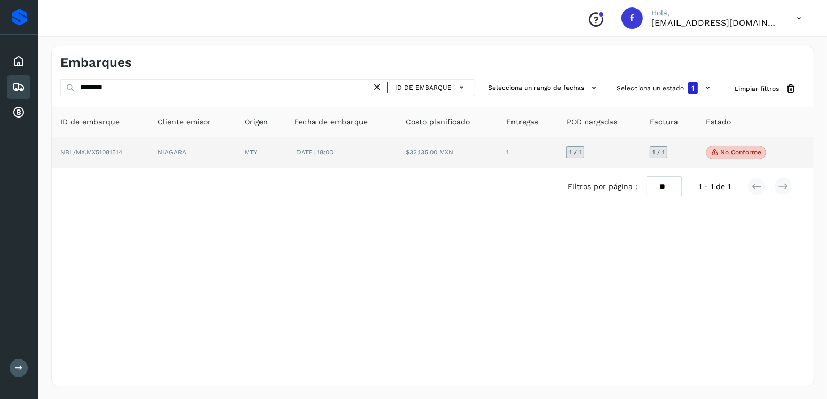
click at [467, 143] on td "$32,135.00 MXN" at bounding box center [448, 152] width 100 height 31
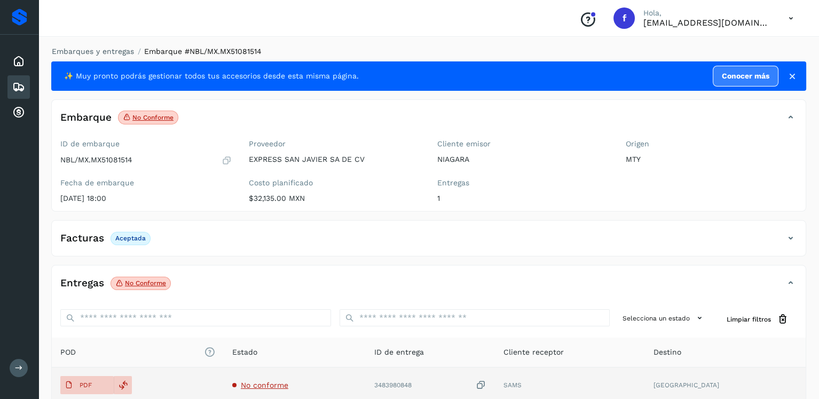
scroll to position [107, 0]
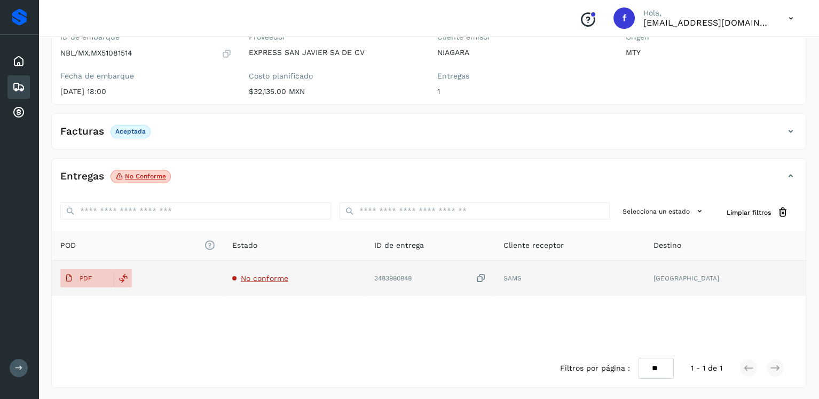
click at [289, 284] on td "No conforme" at bounding box center [295, 278] width 142 height 35
click at [289, 282] on td "No conforme" at bounding box center [295, 278] width 142 height 35
click at [287, 280] on span "No conforme" at bounding box center [265, 278] width 48 height 9
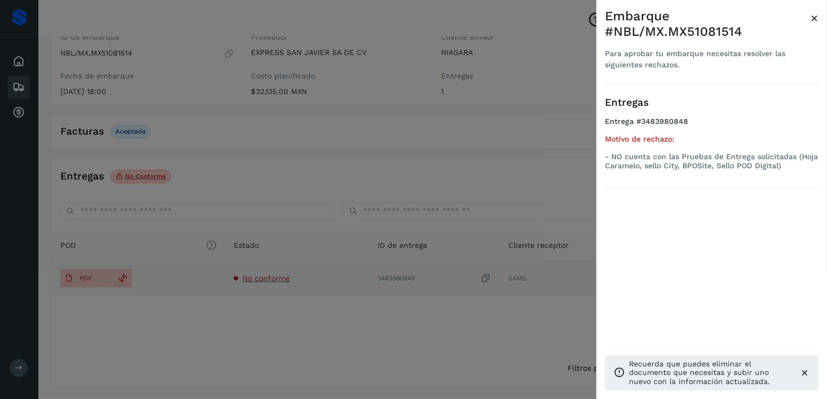
click at [287, 280] on div at bounding box center [413, 199] width 827 height 399
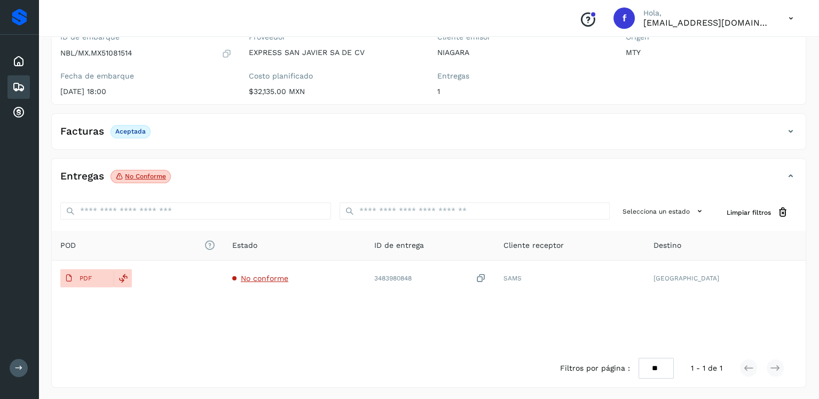
click at [20, 86] on icon at bounding box center [18, 87] width 13 height 13
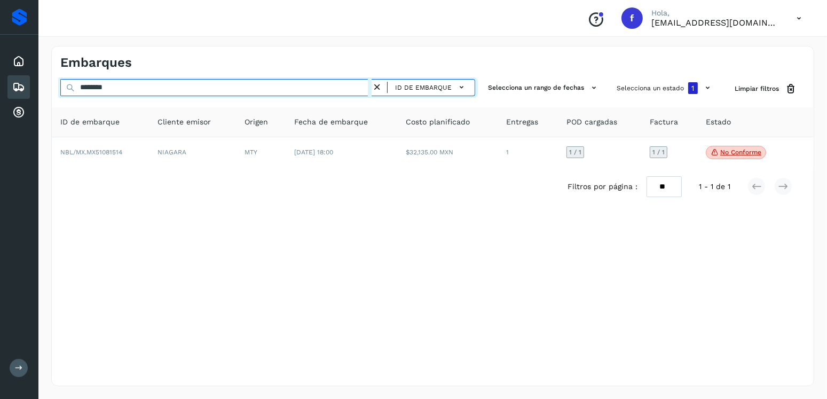
drag, startPoint x: 122, startPoint y: 94, endPoint x: 46, endPoint y: 94, distance: 75.8
click at [46, 94] on div "Embarques ******** ID de embarque Selecciona un rango de fechas Selecciona un e…" at bounding box center [432, 216] width 789 height 366
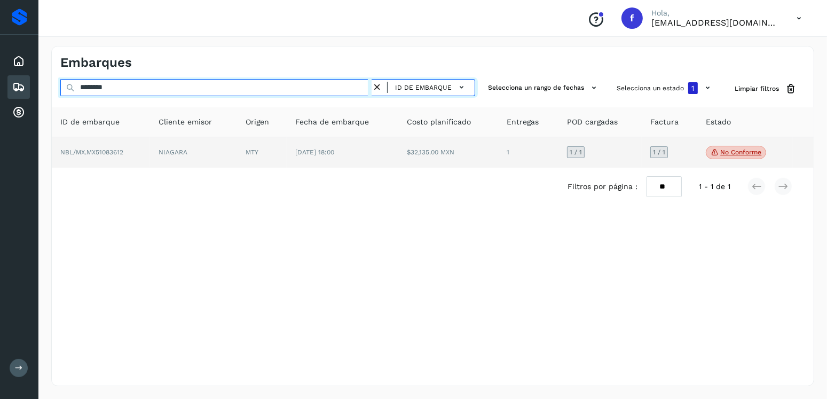
type input "********"
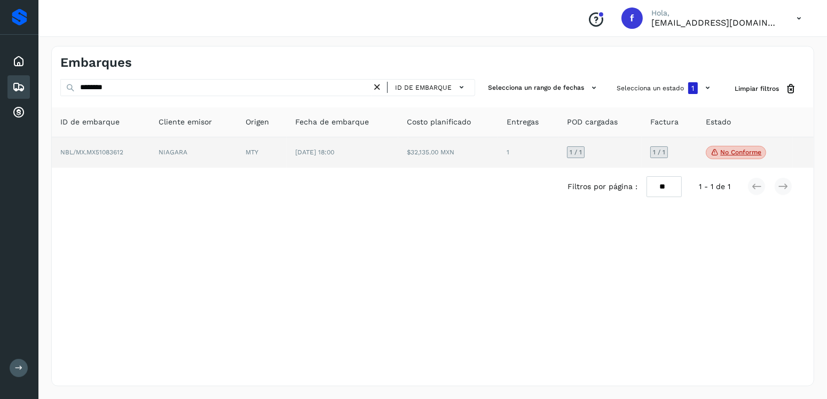
click at [341, 162] on td "[DATE] 18:00" at bounding box center [343, 152] width 112 height 31
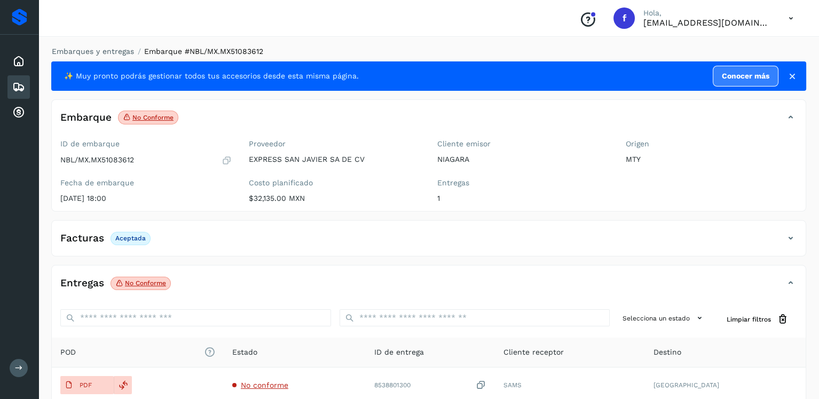
scroll to position [107, 0]
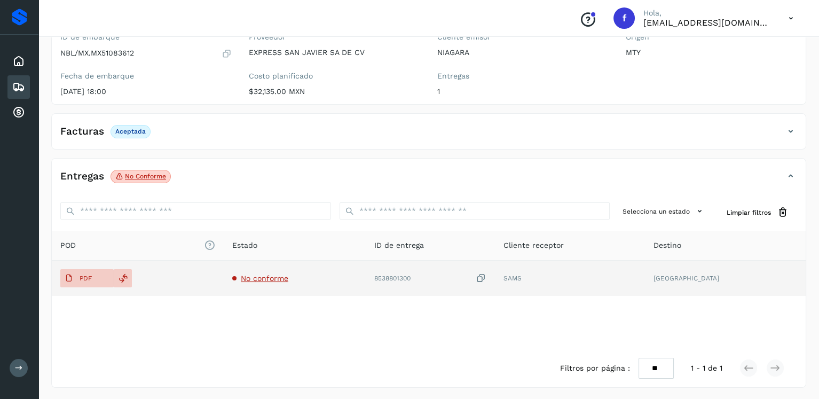
click at [131, 271] on div "PDF" at bounding box center [137, 278] width 155 height 18
click at [127, 273] on icon at bounding box center [124, 278] width 10 height 10
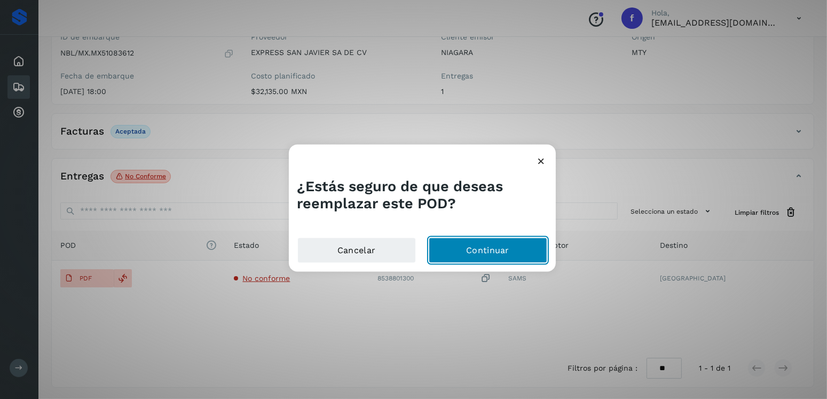
click at [479, 244] on button "Continuar" at bounding box center [488, 251] width 119 height 26
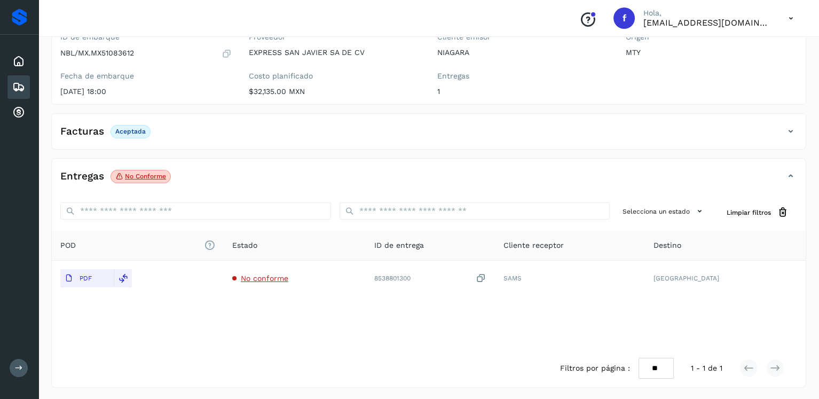
click at [19, 87] on icon at bounding box center [18, 87] width 13 height 13
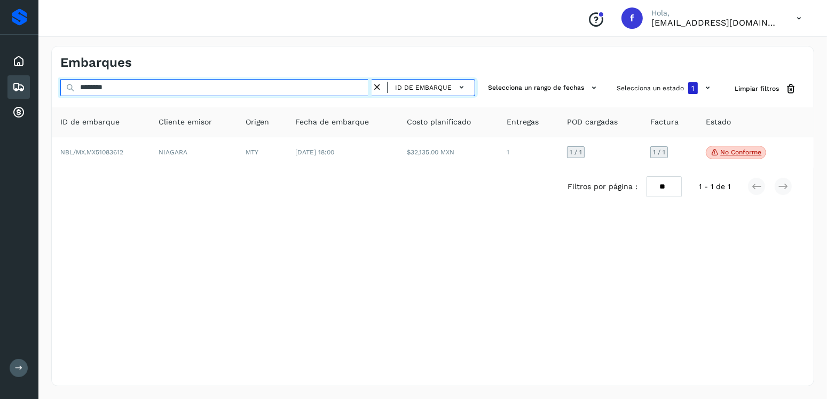
drag, startPoint x: 146, startPoint y: 85, endPoint x: 49, endPoint y: 87, distance: 97.2
click at [49, 87] on div "Embarques ******** ID de embarque Selecciona un rango de fechas Selecciona un e…" at bounding box center [432, 216] width 789 height 366
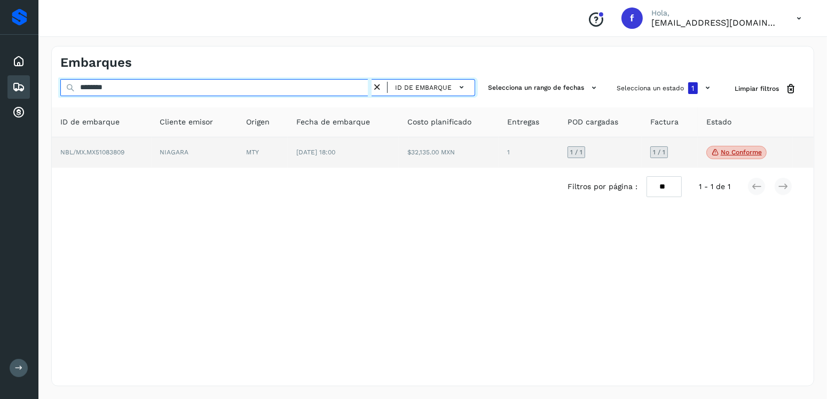
type input "********"
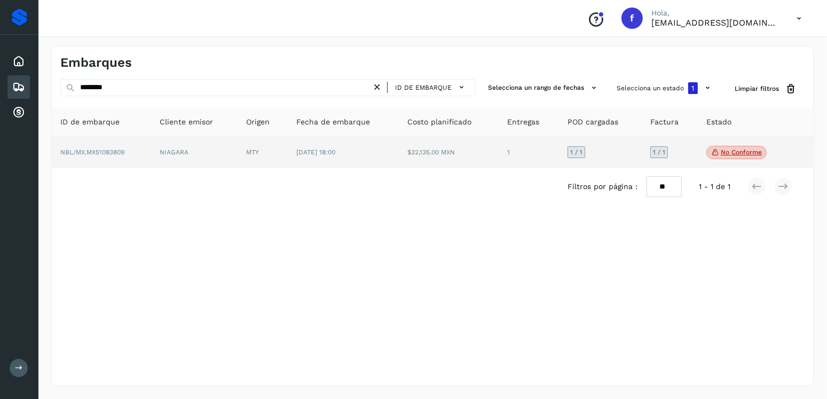
click at [303, 150] on span "[DATE] 18:00" at bounding box center [315, 151] width 39 height 7
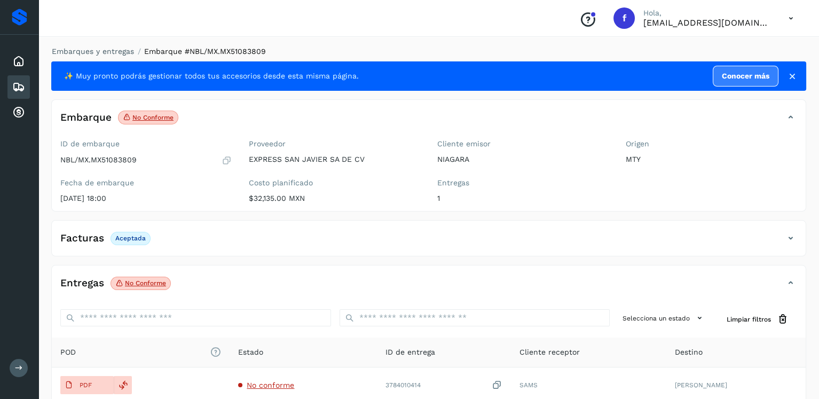
scroll to position [107, 0]
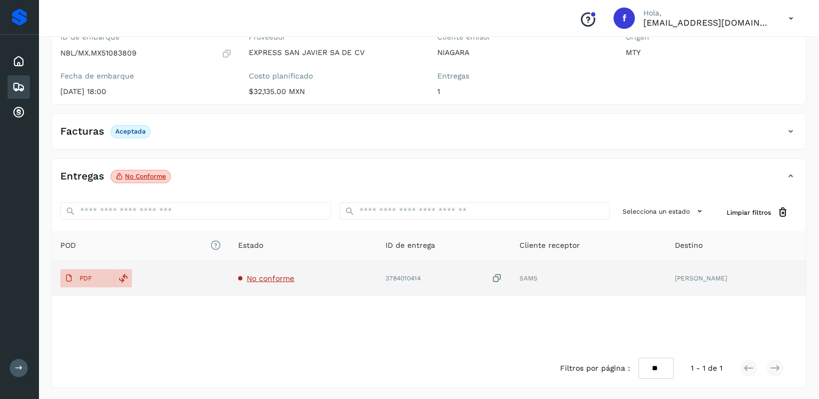
click at [131, 278] on div "PDF" at bounding box center [140, 278] width 161 height 18
click at [128, 279] on div at bounding box center [123, 278] width 18 height 18
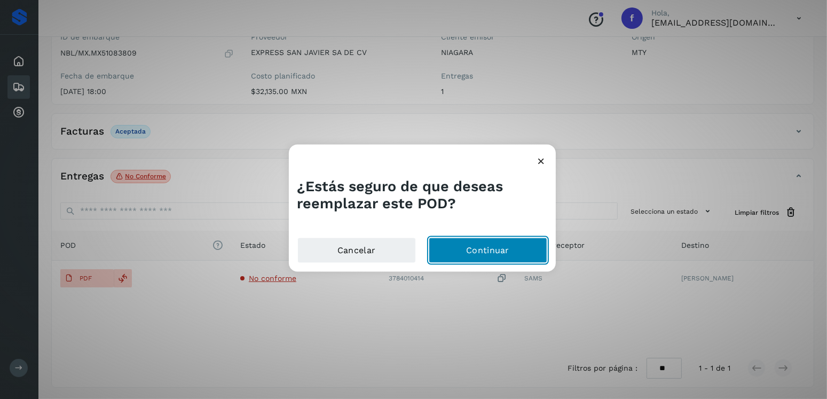
click at [495, 240] on button "Continuar" at bounding box center [488, 251] width 119 height 26
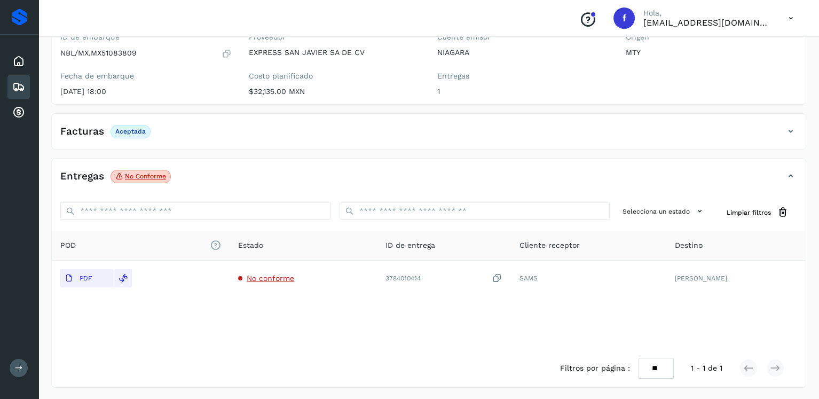
click at [21, 88] on icon at bounding box center [18, 87] width 13 height 13
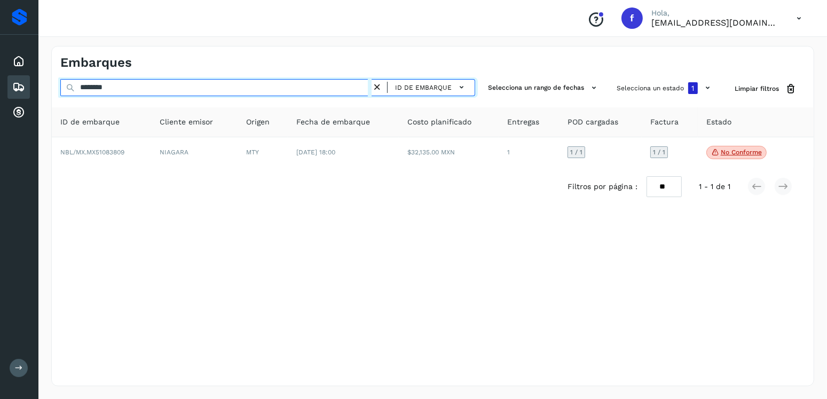
drag, startPoint x: 176, startPoint y: 80, endPoint x: 68, endPoint y: 85, distance: 107.5
click at [68, 85] on div "******** ID de embarque" at bounding box center [267, 89] width 415 height 20
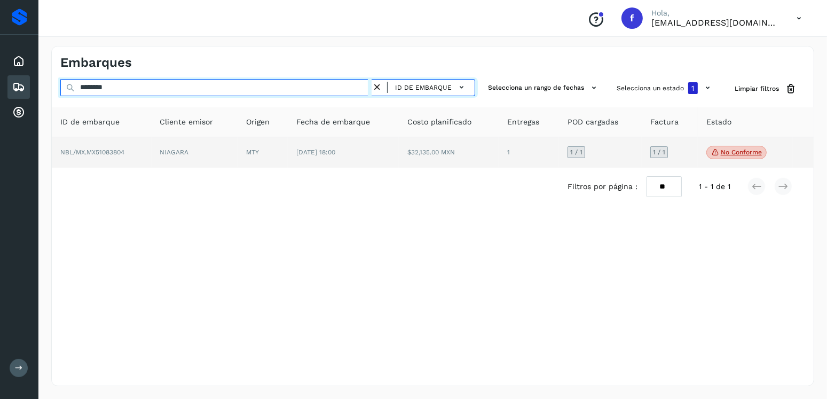
type input "********"
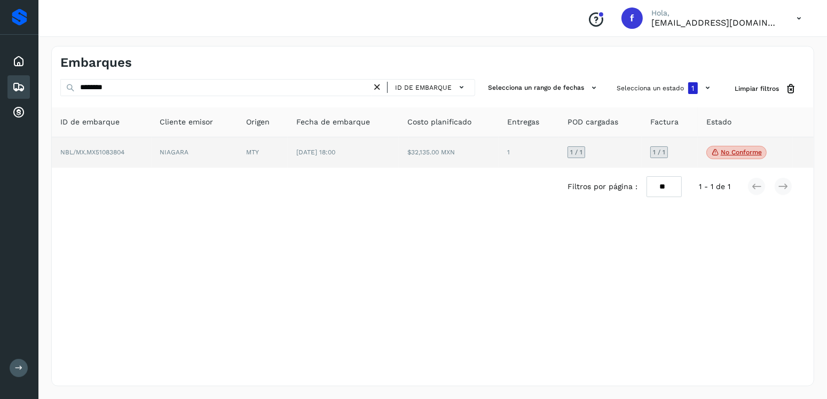
click at [331, 146] on td "[DATE] 18:00" at bounding box center [344, 152] width 112 height 31
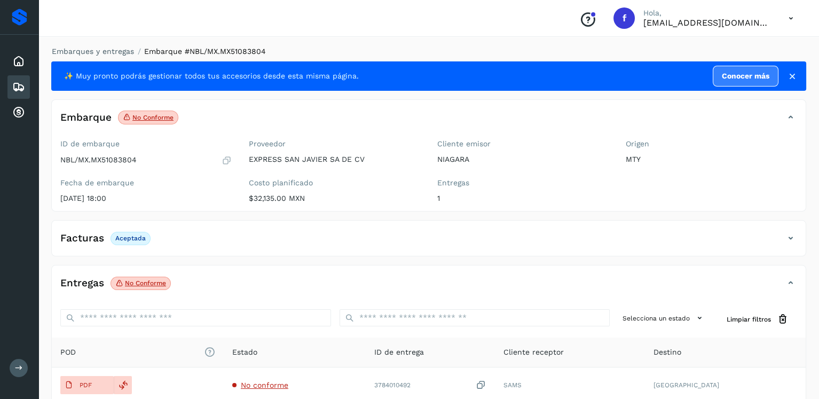
scroll to position [107, 0]
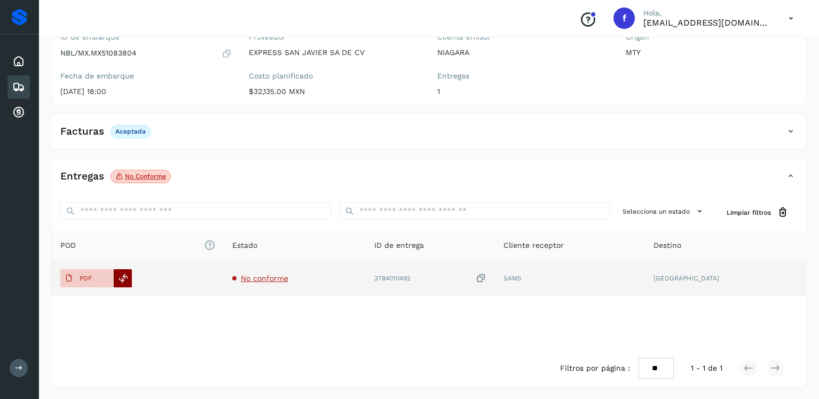
click at [122, 273] on icon at bounding box center [124, 278] width 10 height 10
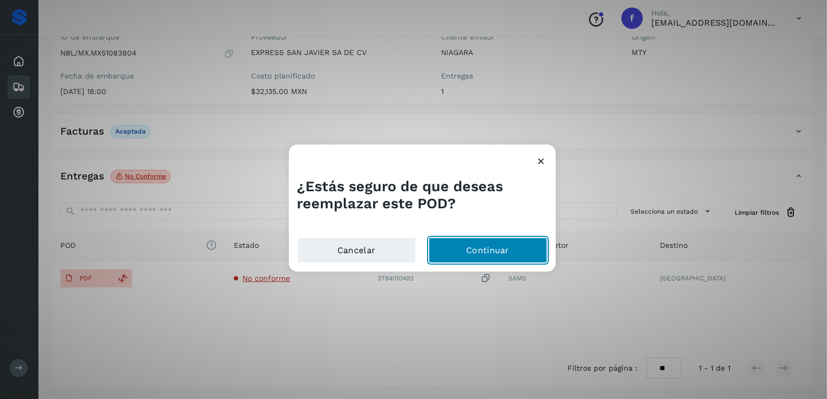
click at [451, 238] on button "Continuar" at bounding box center [488, 251] width 119 height 26
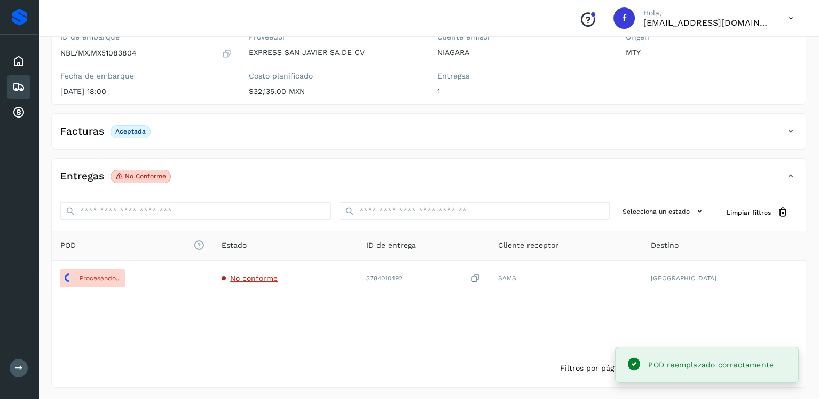
click at [9, 82] on div "Embarques" at bounding box center [18, 86] width 22 height 23
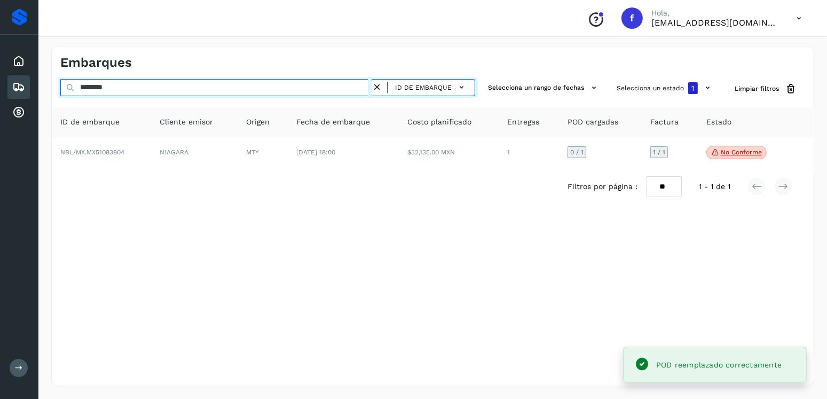
click at [67, 83] on div "******** ID de embarque" at bounding box center [267, 89] width 415 height 20
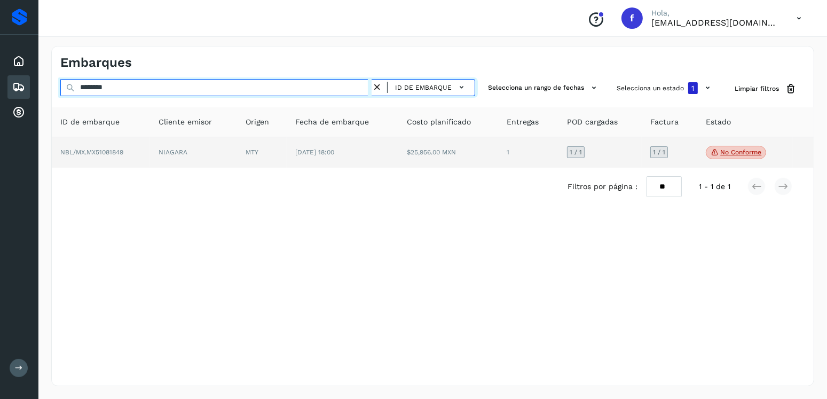
type input "********"
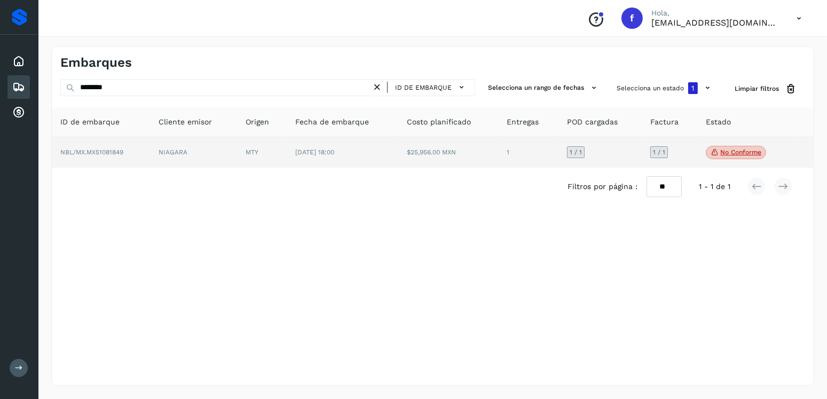
click at [334, 158] on td "[DATE] 18:00" at bounding box center [343, 152] width 112 height 31
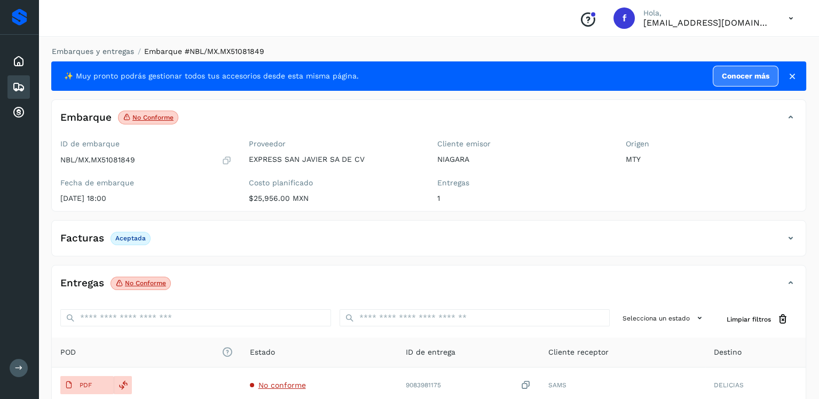
scroll to position [107, 0]
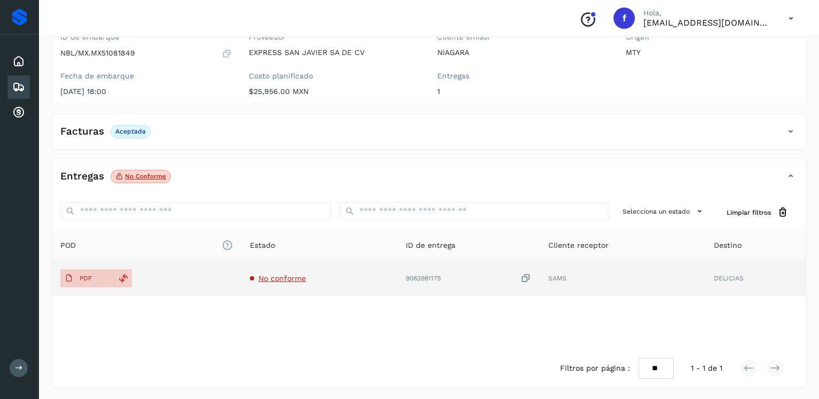
click at [134, 278] on div "PDF" at bounding box center [146, 278] width 172 height 18
click at [129, 278] on div at bounding box center [123, 278] width 18 height 18
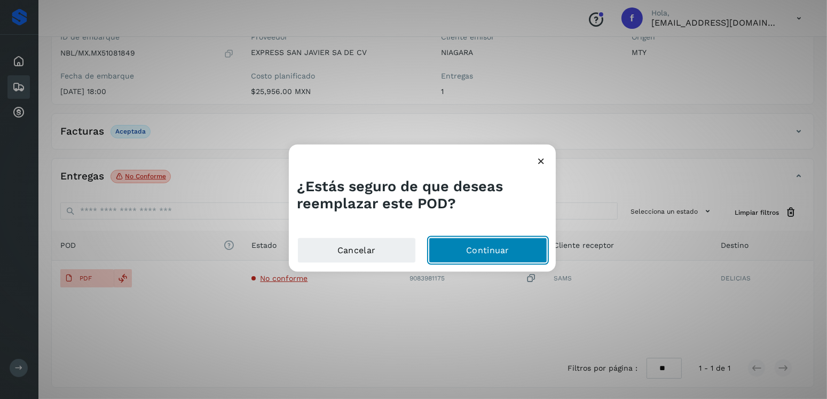
click at [505, 251] on button "Continuar" at bounding box center [488, 251] width 119 height 26
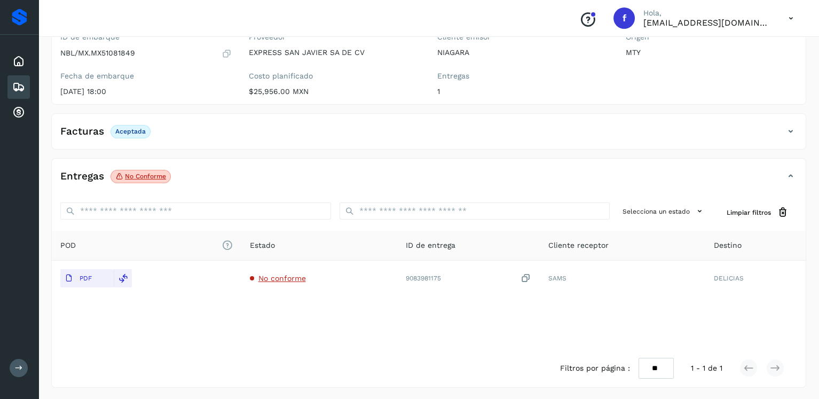
click at [18, 82] on icon at bounding box center [18, 87] width 13 height 13
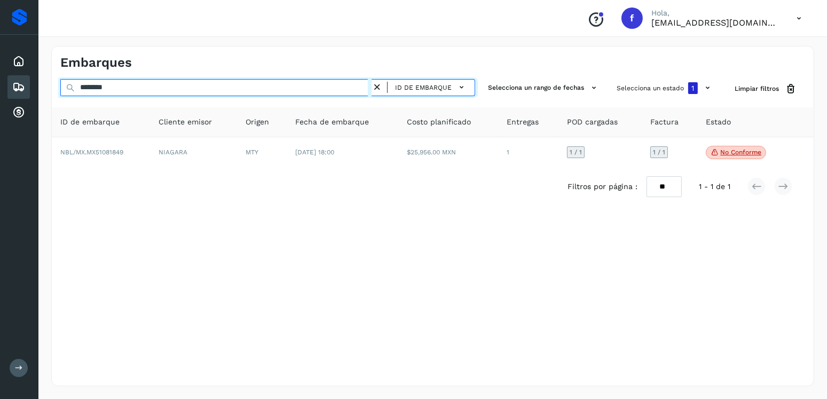
drag, startPoint x: 139, startPoint y: 87, endPoint x: 84, endPoint y: 89, distance: 55.0
click at [84, 89] on input "********" at bounding box center [215, 87] width 311 height 17
type input "*"
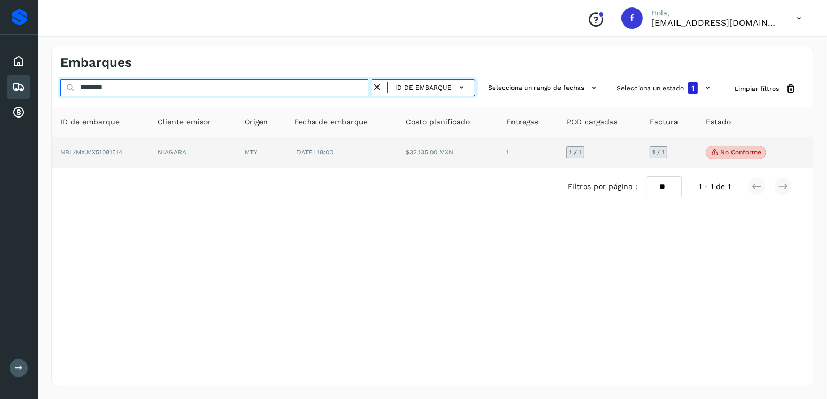
type input "********"
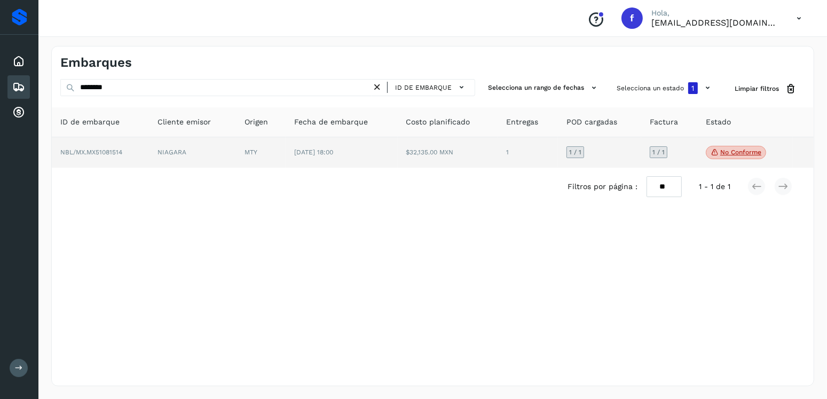
click at [338, 164] on td "[DATE] 18:00" at bounding box center [342, 152] width 112 height 31
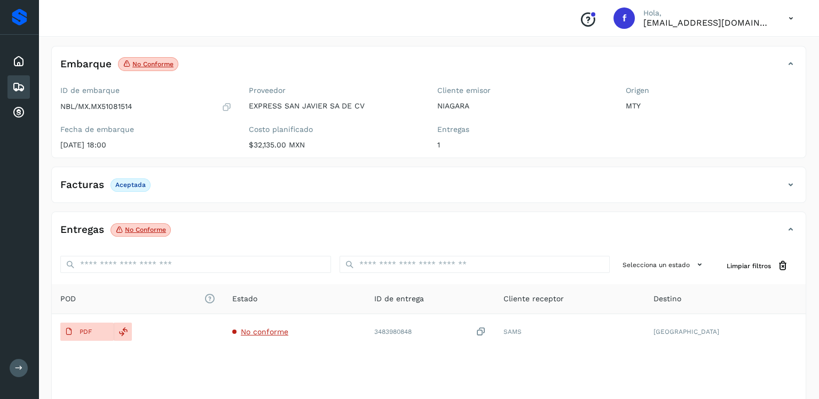
scroll to position [107, 0]
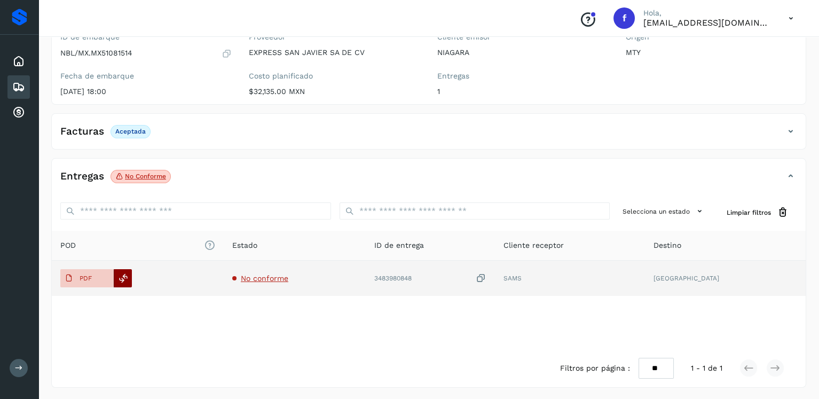
click at [115, 276] on div at bounding box center [123, 278] width 18 height 18
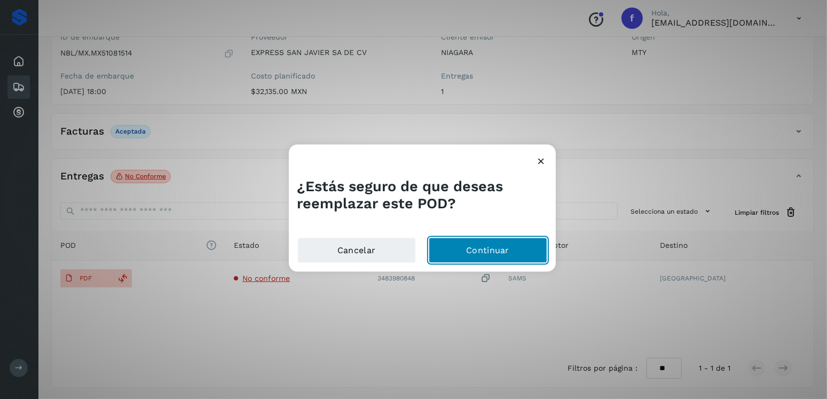
click at [477, 256] on button "Continuar" at bounding box center [488, 251] width 119 height 26
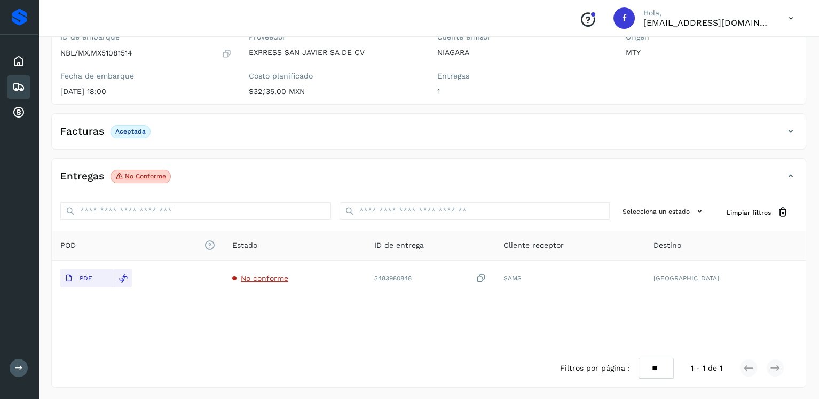
click at [20, 89] on icon at bounding box center [18, 87] width 13 height 13
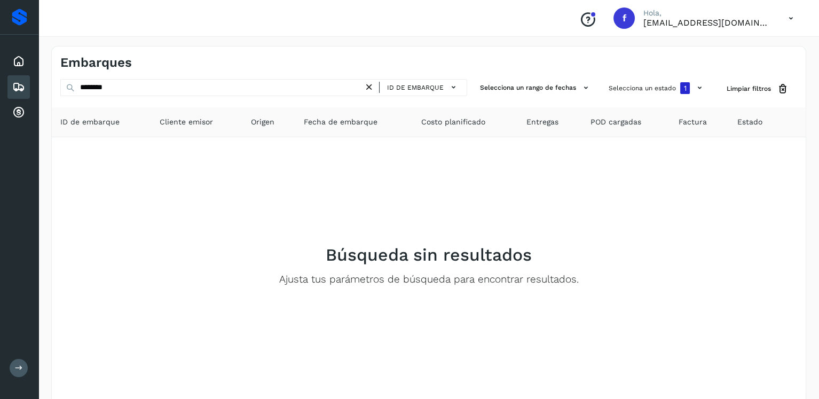
click at [371, 85] on icon at bounding box center [369, 87] width 11 height 11
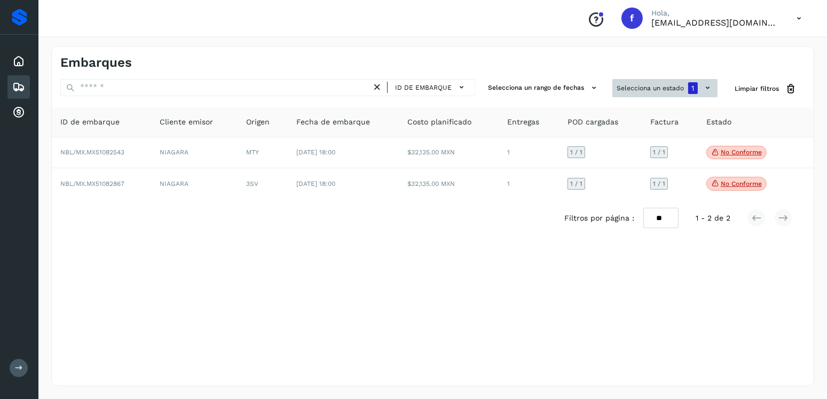
click at [623, 95] on button "Selecciona un estado 1" at bounding box center [665, 88] width 105 height 18
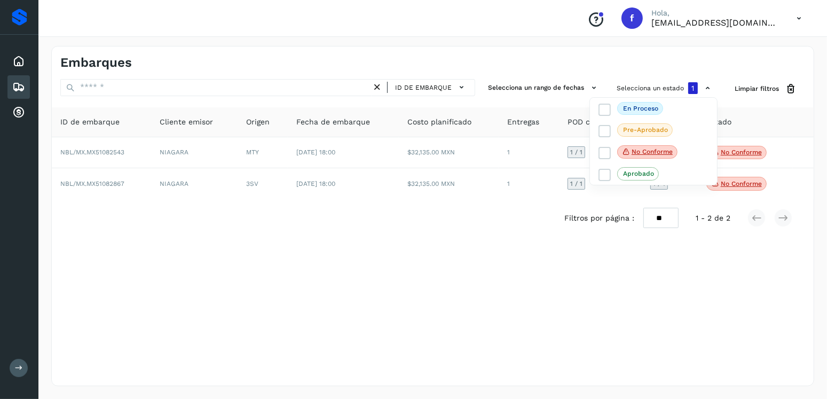
click at [494, 228] on div at bounding box center [413, 199] width 827 height 399
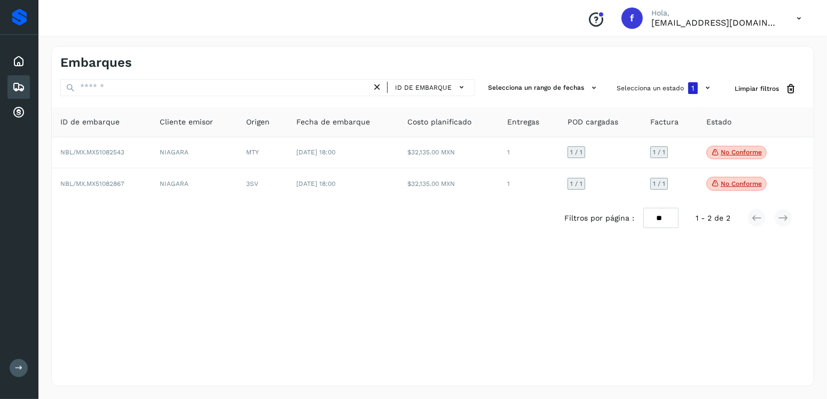
click at [231, 160] on div at bounding box center [413, 199] width 827 height 399
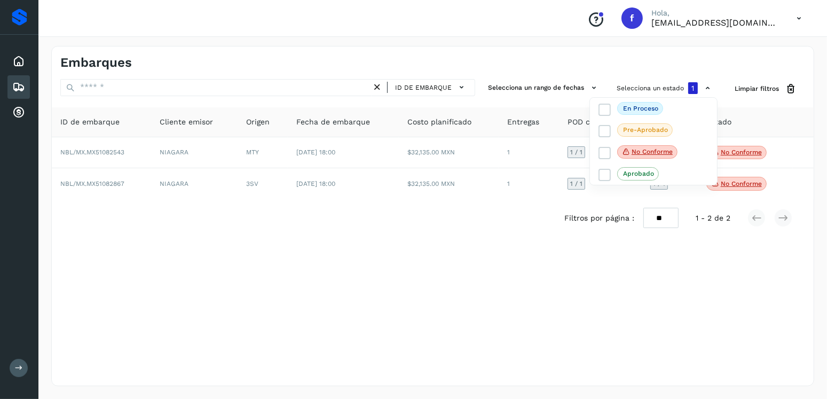
click at [214, 155] on div at bounding box center [413, 199] width 827 height 399
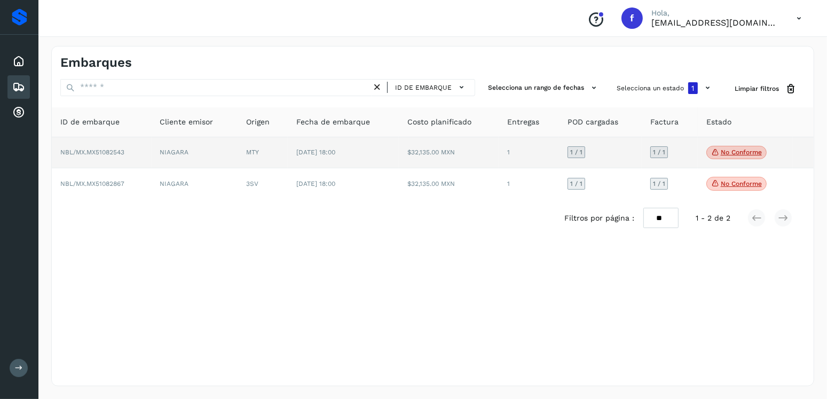
click at [179, 160] on td "NIAGARA" at bounding box center [195, 153] width 87 height 32
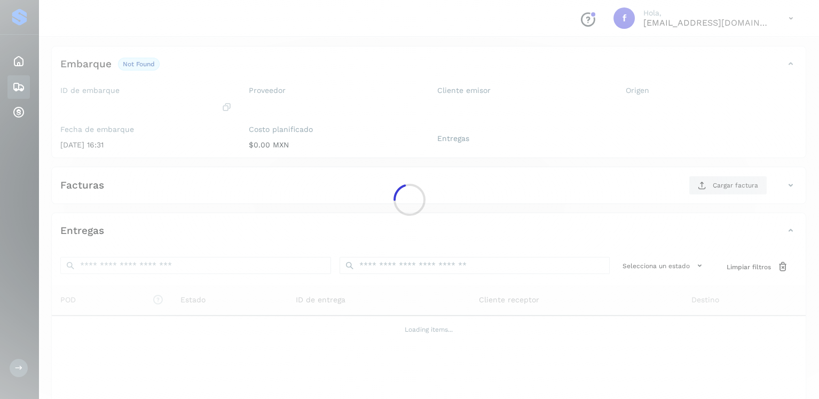
scroll to position [100, 0]
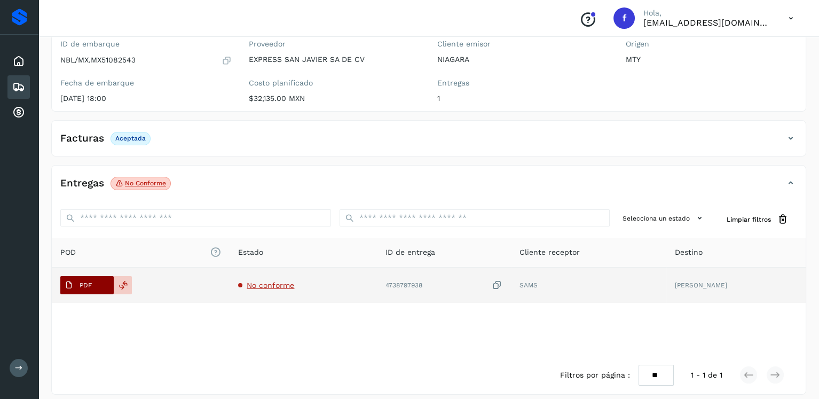
click at [90, 292] on span "PDF" at bounding box center [78, 285] width 36 height 17
click at [91, 289] on span "PDF" at bounding box center [78, 285] width 36 height 17
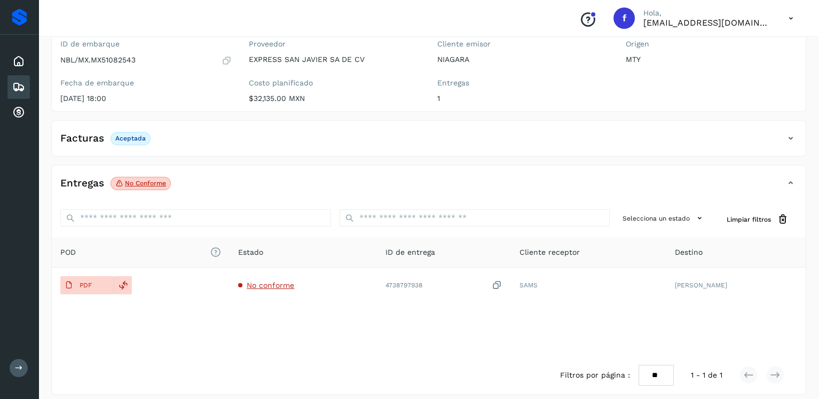
click at [13, 86] on icon at bounding box center [18, 87] width 13 height 13
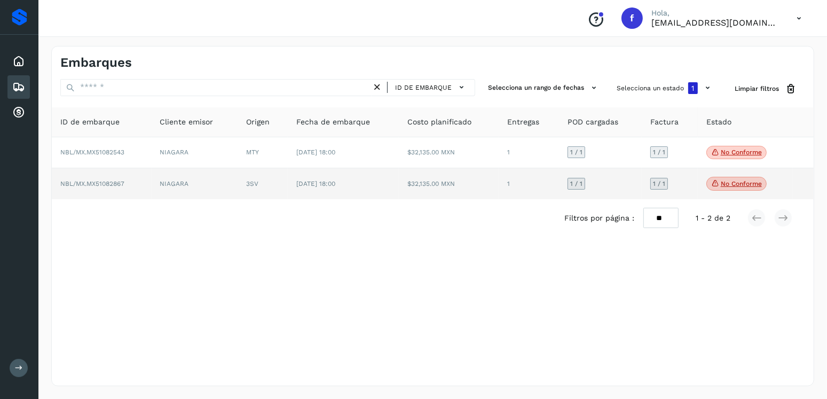
click at [449, 183] on td "$32,135.00 MXN" at bounding box center [449, 183] width 100 height 31
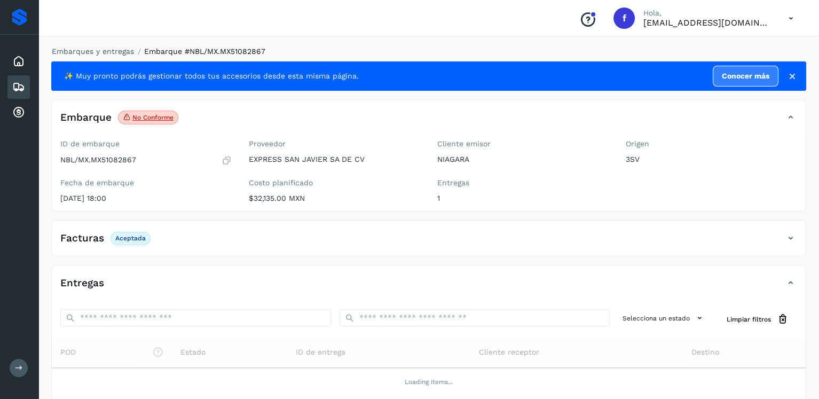
scroll to position [107, 0]
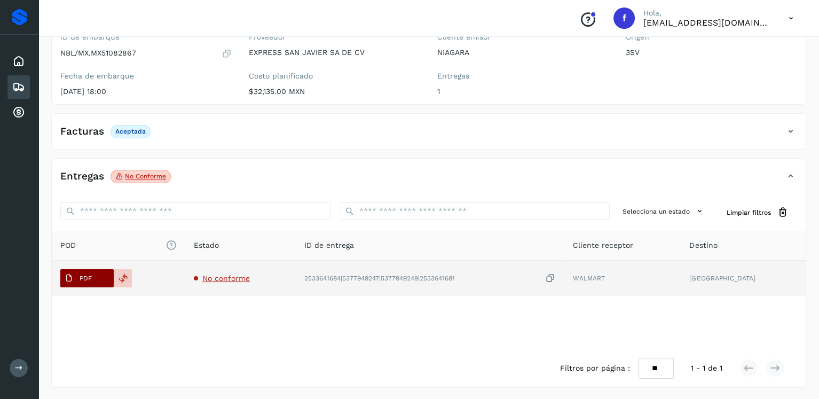
click at [76, 273] on span "PDF" at bounding box center [78, 278] width 36 height 17
click at [248, 274] on span "No conforme" at bounding box center [226, 278] width 48 height 9
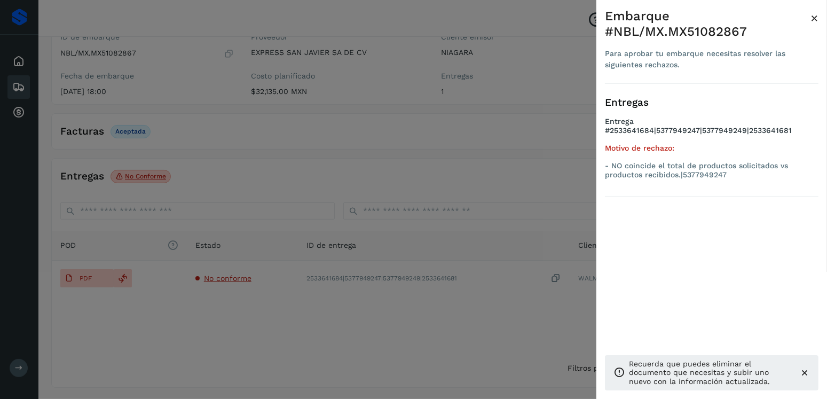
click at [179, 179] on div at bounding box center [413, 199] width 827 height 399
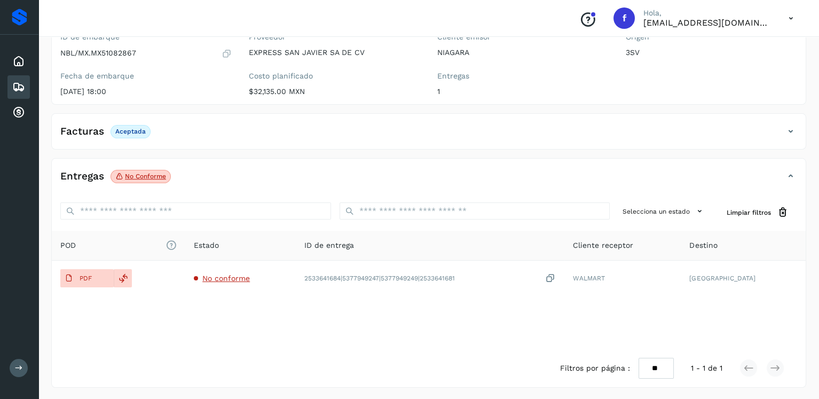
click at [15, 90] on icon at bounding box center [18, 87] width 13 height 13
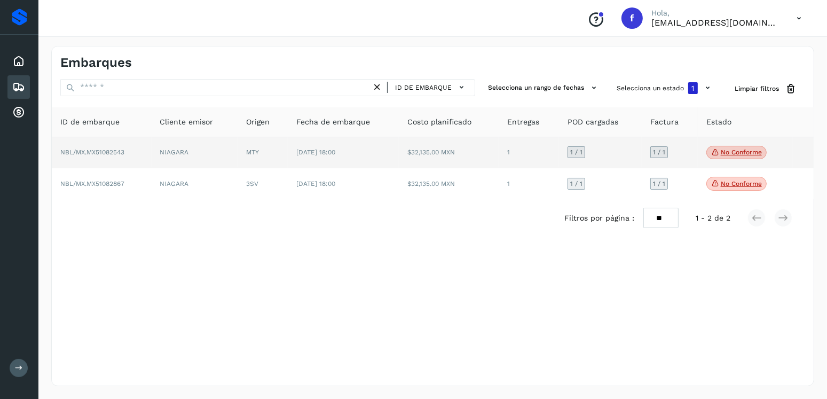
click at [285, 149] on td "MTY" at bounding box center [263, 153] width 50 height 32
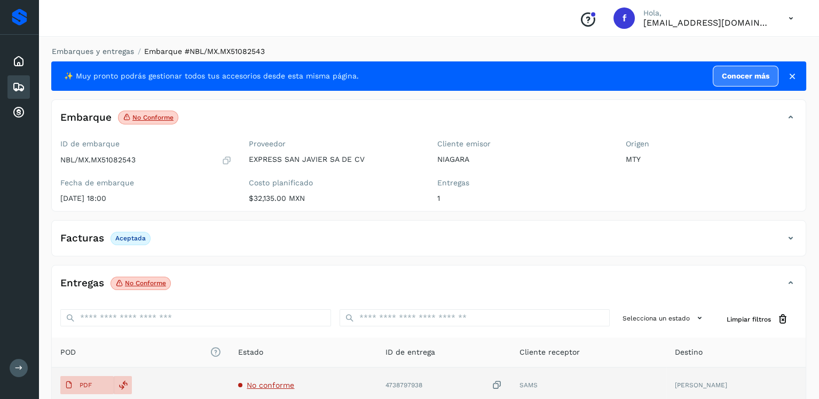
scroll to position [107, 0]
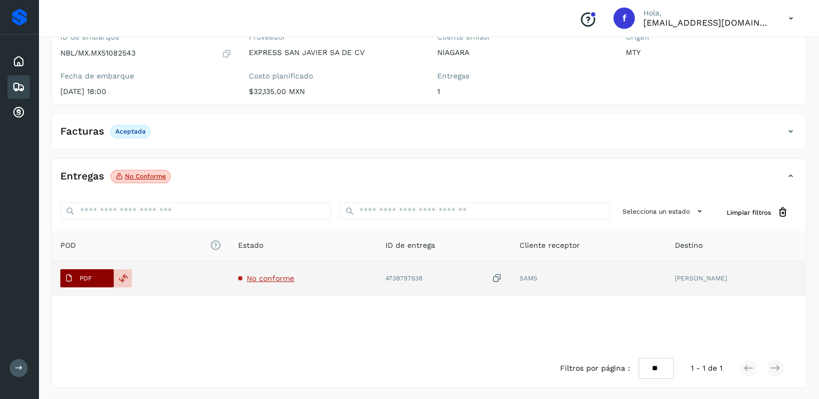
click at [88, 274] on p "PDF" at bounding box center [86, 277] width 12 height 7
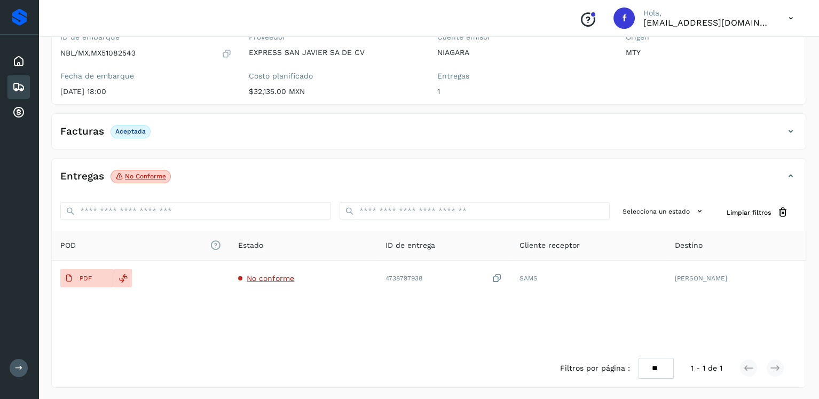
click at [18, 81] on icon at bounding box center [18, 87] width 13 height 13
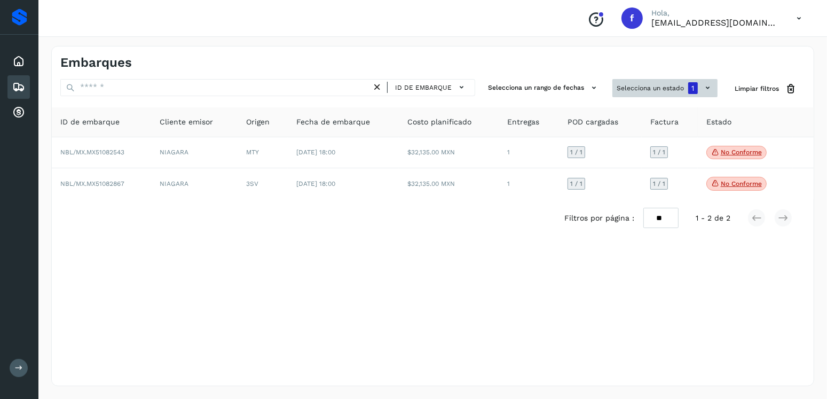
click at [649, 83] on button "Selecciona un estado 1" at bounding box center [665, 88] width 105 height 18
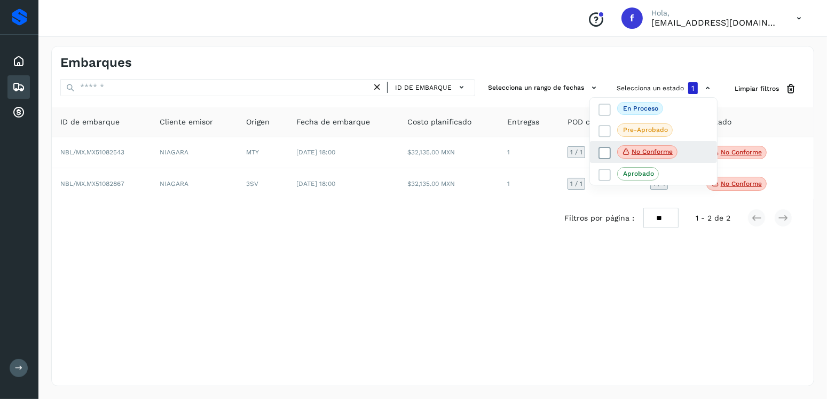
click at [604, 150] on icon at bounding box center [605, 152] width 11 height 11
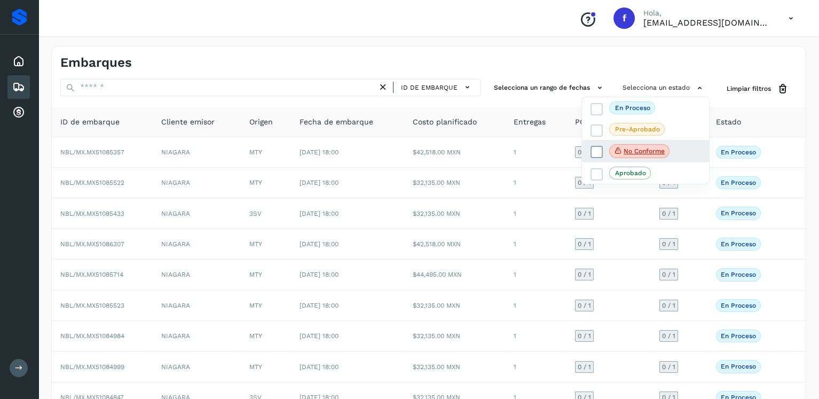
click at [600, 155] on icon at bounding box center [597, 152] width 11 height 11
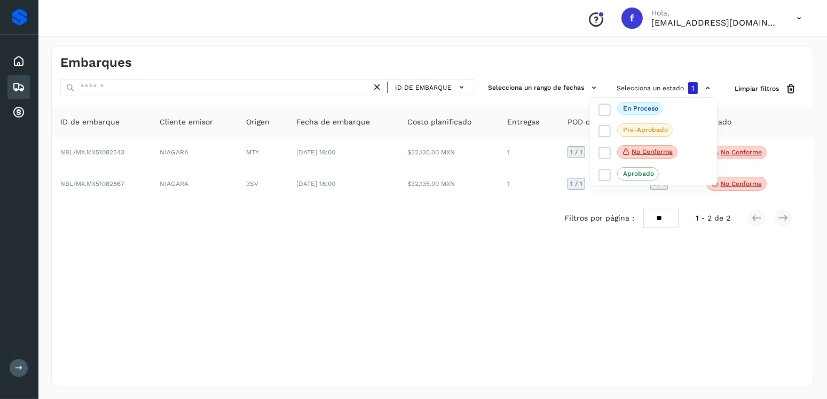
click at [466, 278] on div at bounding box center [413, 199] width 827 height 399
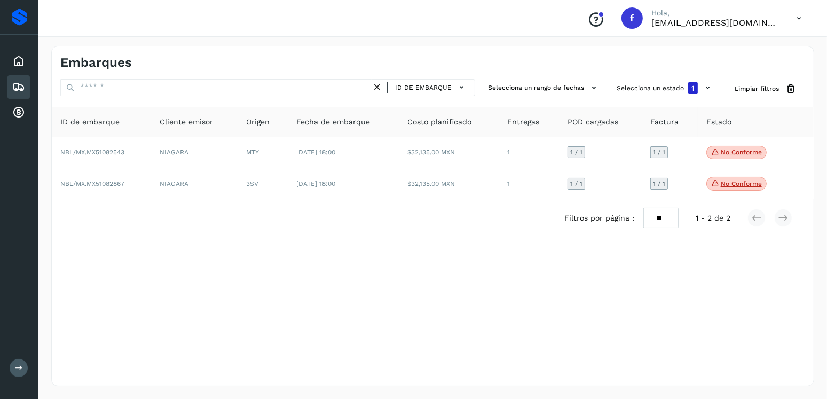
click at [20, 88] on icon at bounding box center [18, 87] width 13 height 13
